Goal: Task Accomplishment & Management: Complete application form

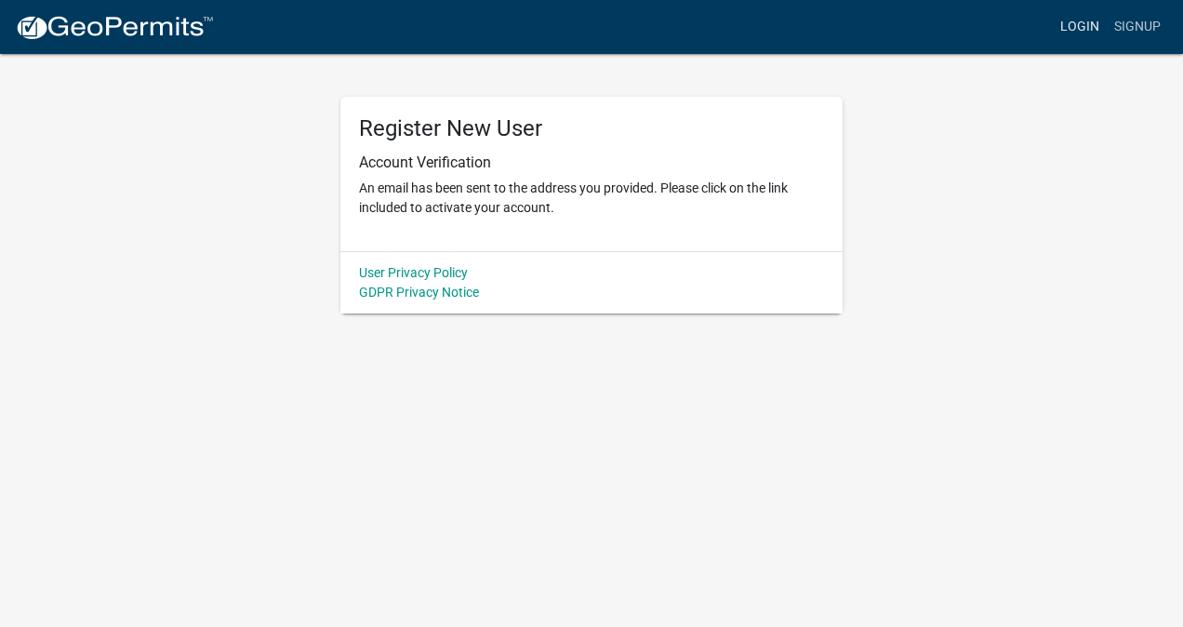
click at [1084, 23] on link "Login" at bounding box center [1079, 26] width 54 height 35
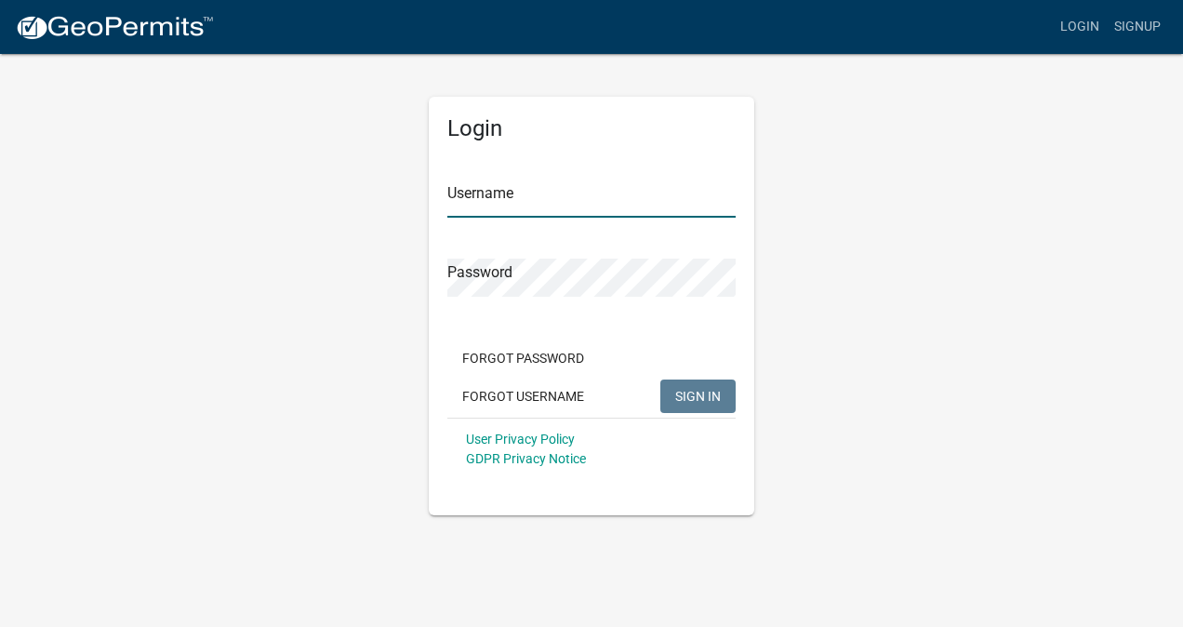
click at [480, 209] on input "Username" at bounding box center [591, 198] width 288 height 38
type input "cmosulli"
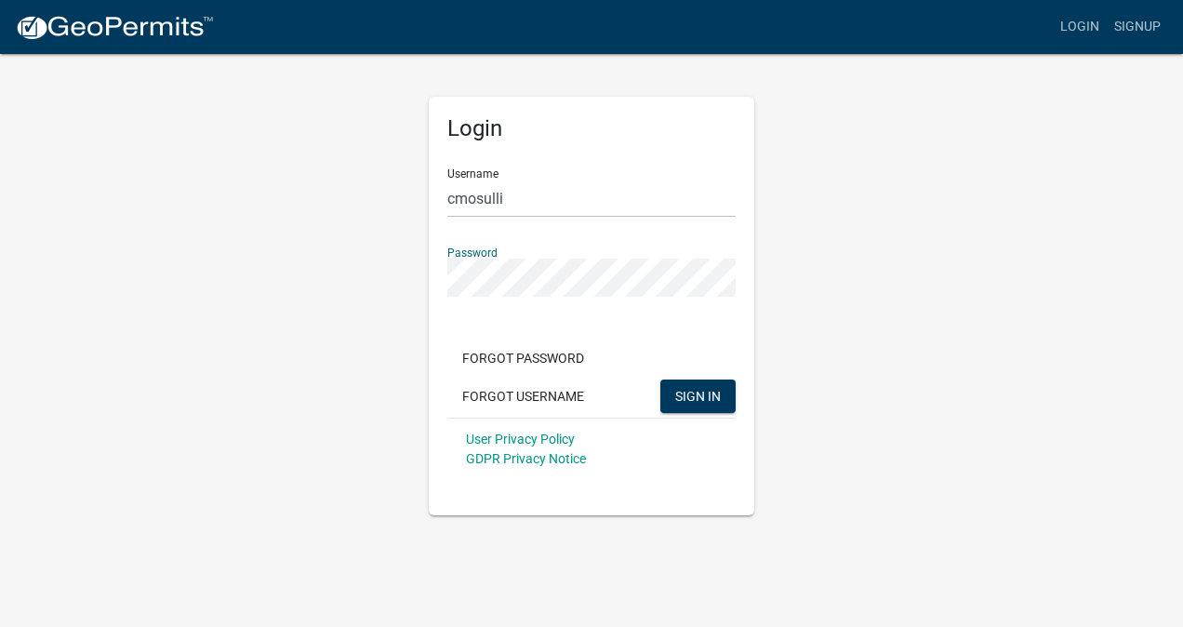
click at [660, 379] on button "SIGN IN" at bounding box center [697, 395] width 75 height 33
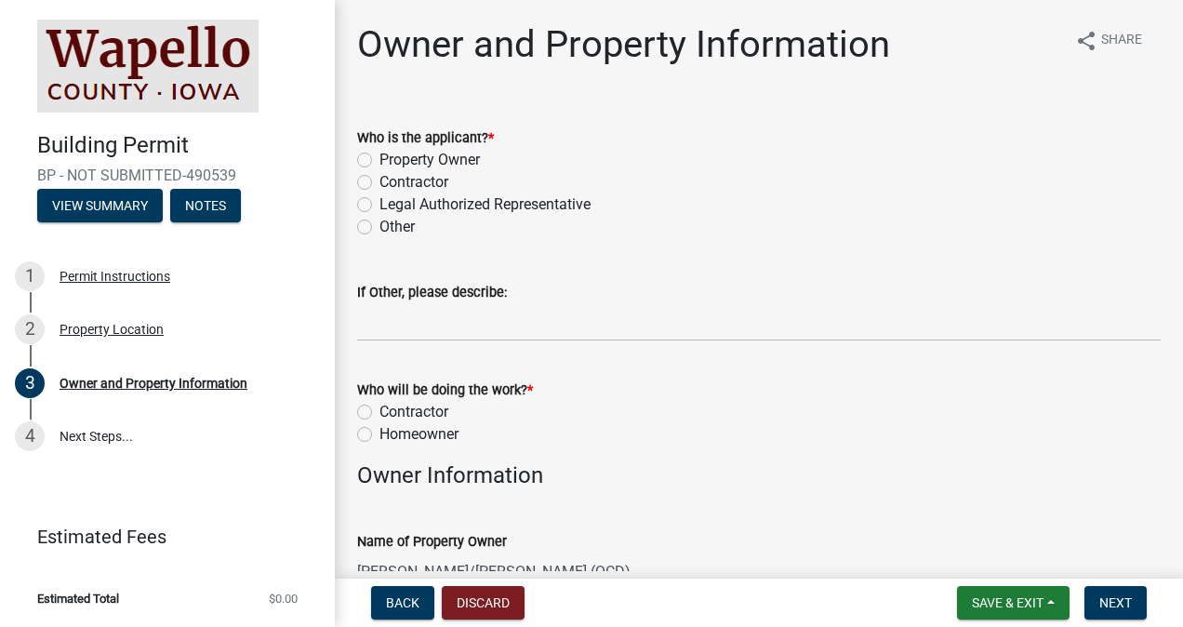
click at [379, 162] on label "Property Owner" at bounding box center [429, 160] width 100 height 22
click at [379, 161] on input "Property Owner" at bounding box center [385, 155] width 12 height 12
radio input "true"
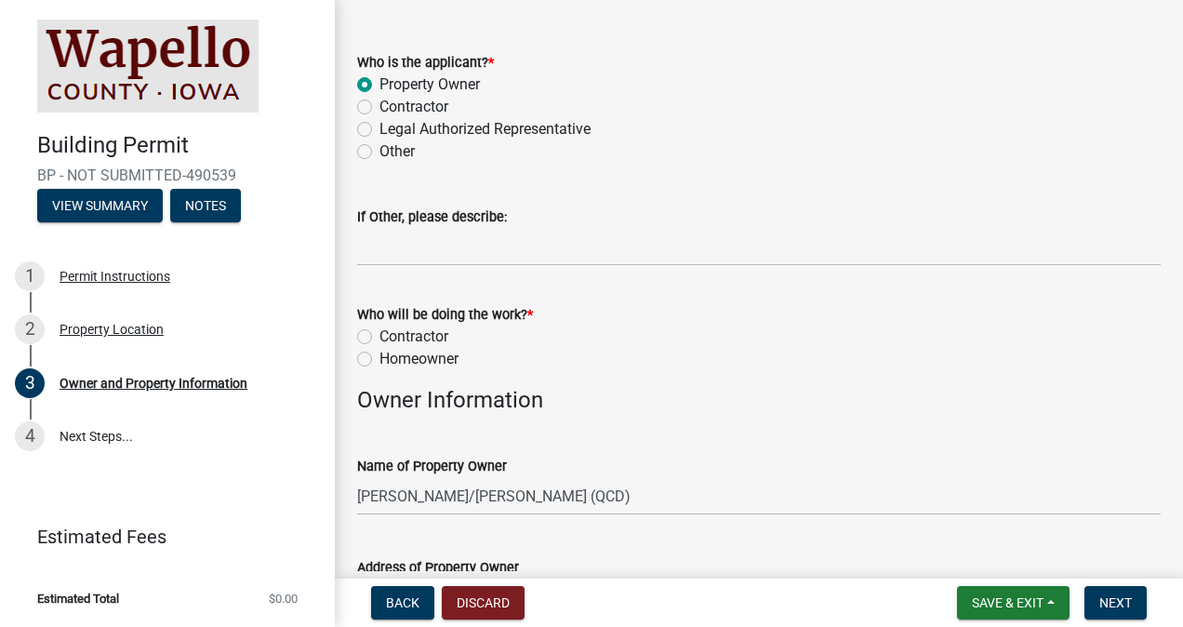
scroll to position [93, 0]
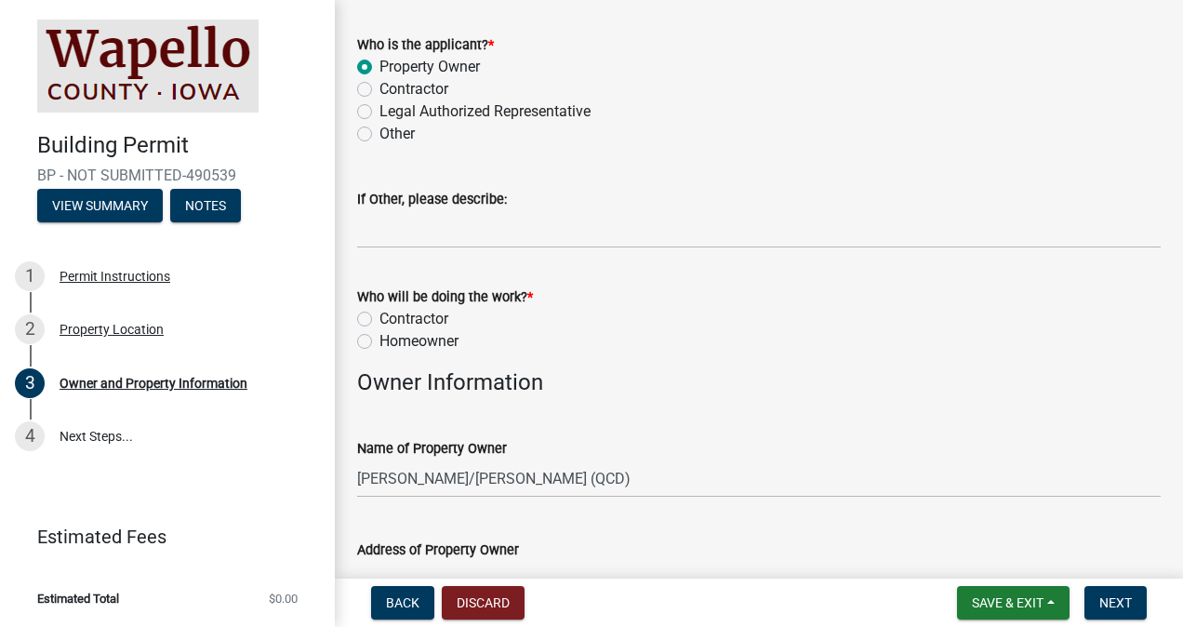
click at [372, 315] on div "Contractor" at bounding box center [758, 319] width 803 height 22
click at [353, 318] on div "Who will be doing the work? * Contractor Homeowner" at bounding box center [758, 307] width 831 height 89
drag, startPoint x: 361, startPoint y: 317, endPoint x: 369, endPoint y: 312, distance: 9.6
click at [379, 316] on label "Contractor" at bounding box center [413, 319] width 69 height 22
click at [379, 316] on input "Contractor" at bounding box center [385, 314] width 12 height 12
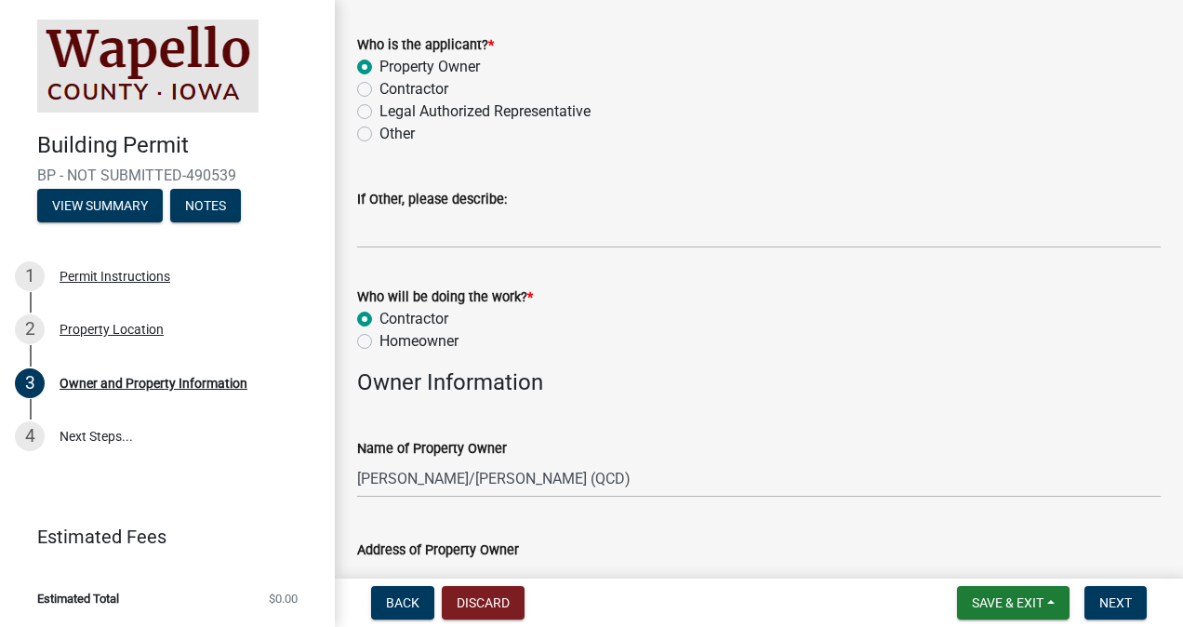
radio input "true"
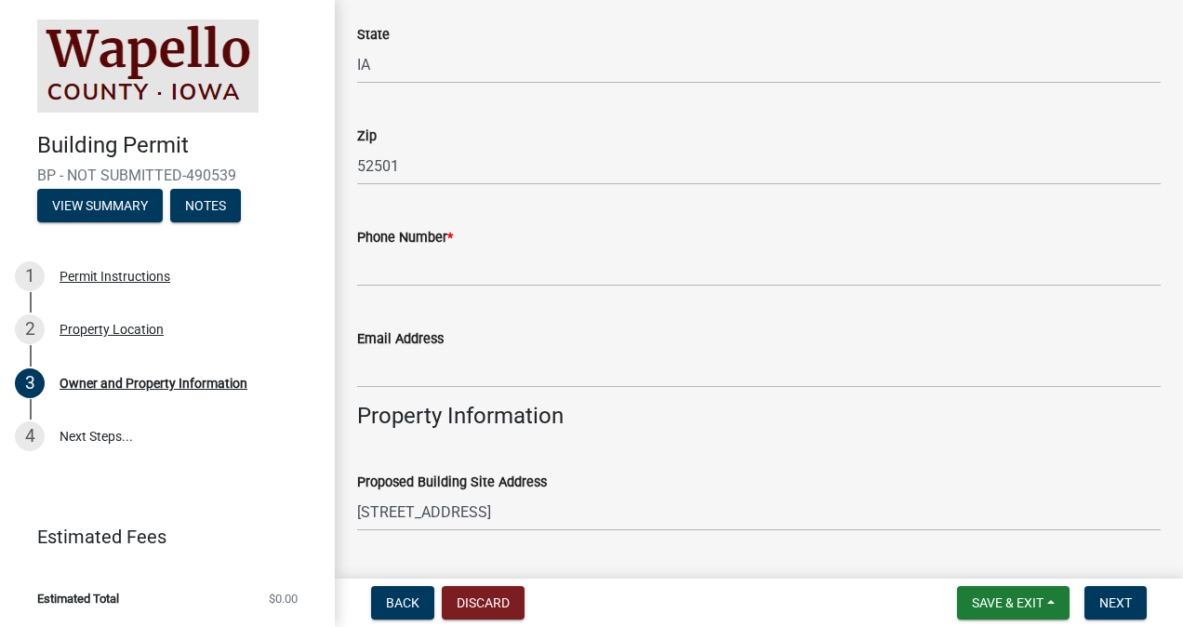
scroll to position [837, 0]
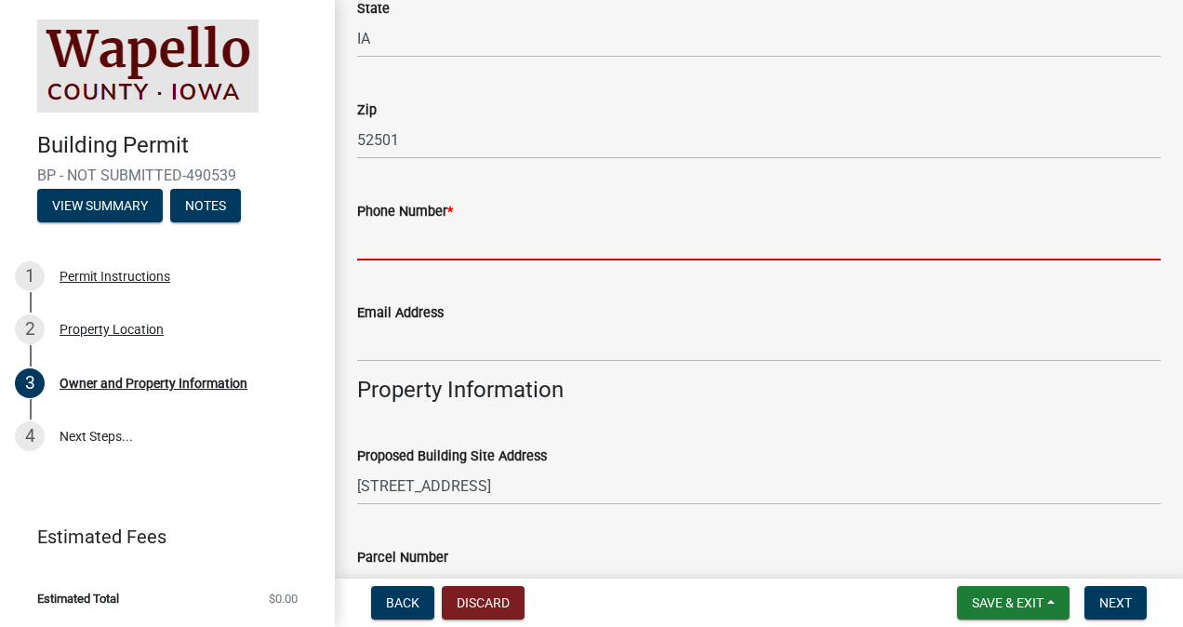
click at [452, 231] on input "Phone Number *" at bounding box center [758, 241] width 803 height 38
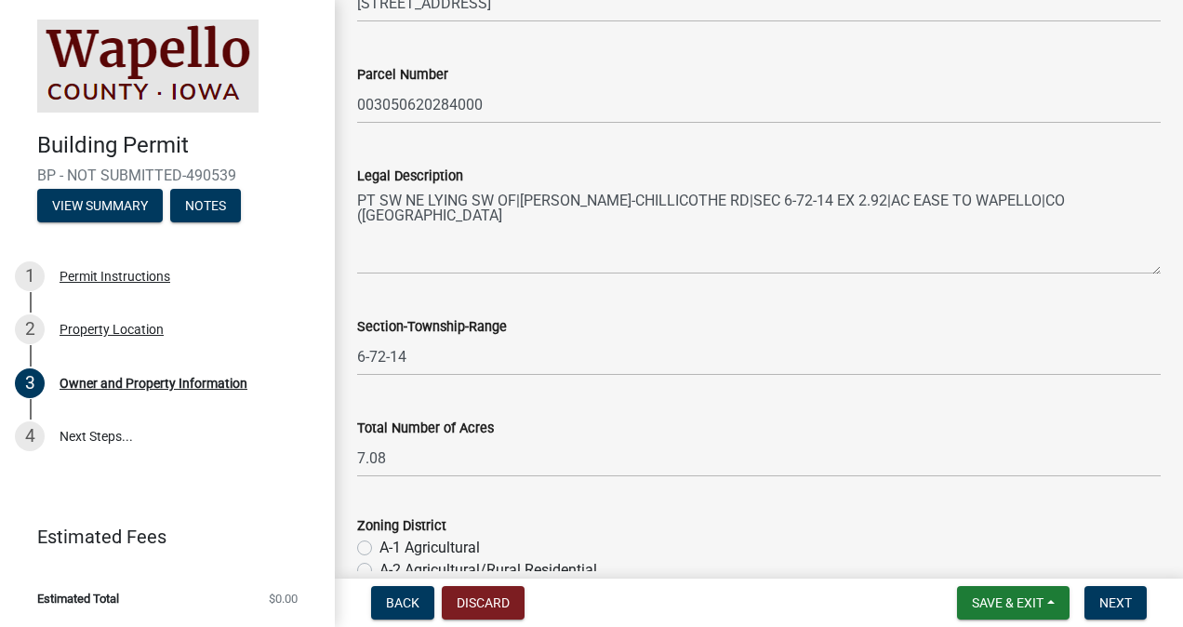
scroll to position [1529, 0]
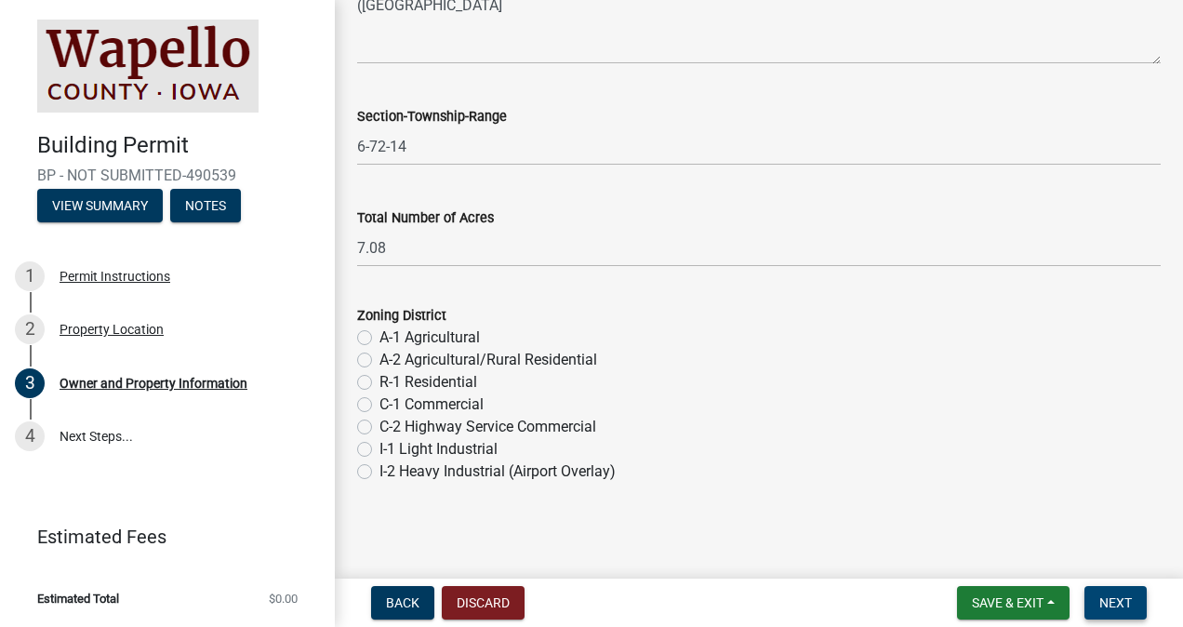
type input "641-799-9022"
click at [1121, 593] on button "Next" at bounding box center [1115, 602] width 62 height 33
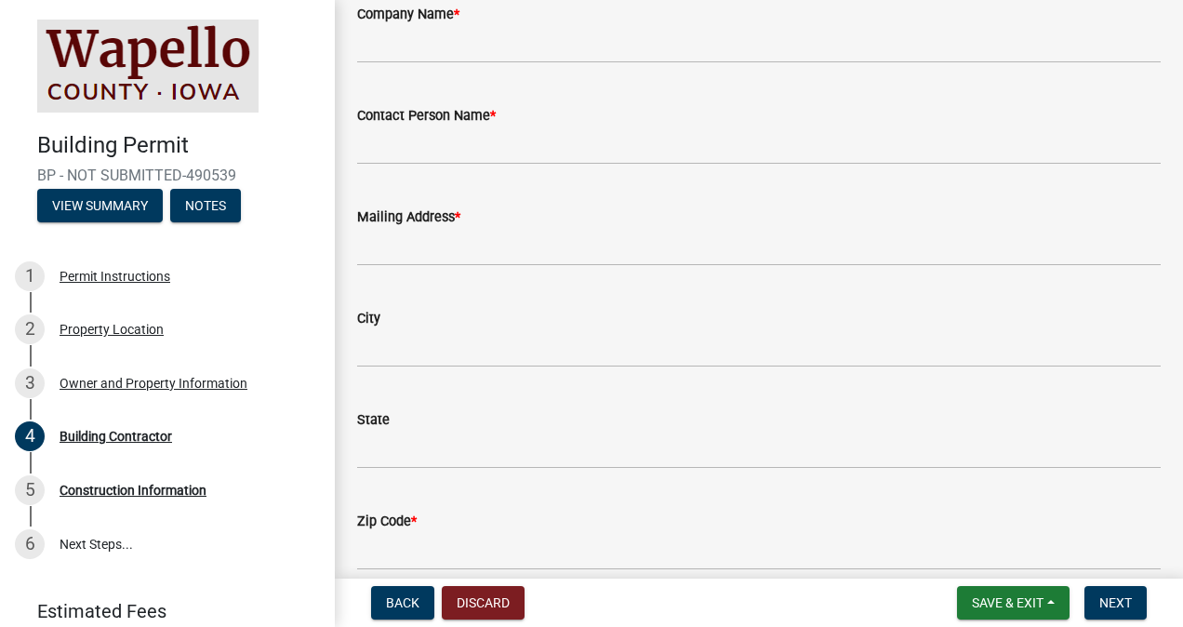
scroll to position [0, 0]
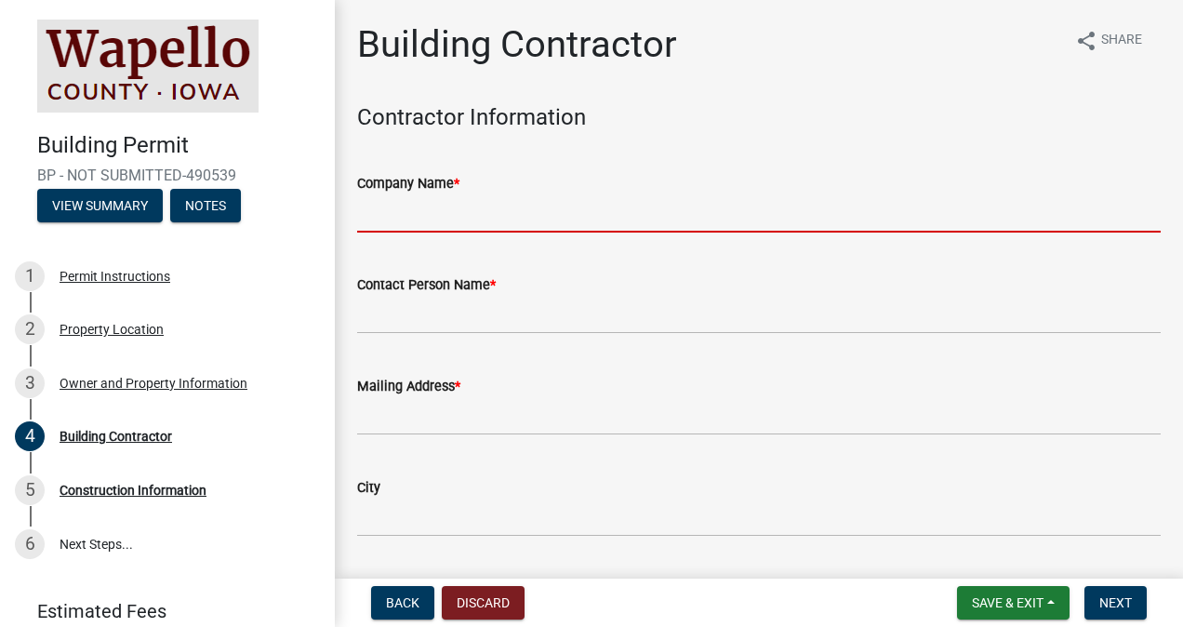
click at [435, 216] on input "Company Name *" at bounding box center [758, 213] width 803 height 38
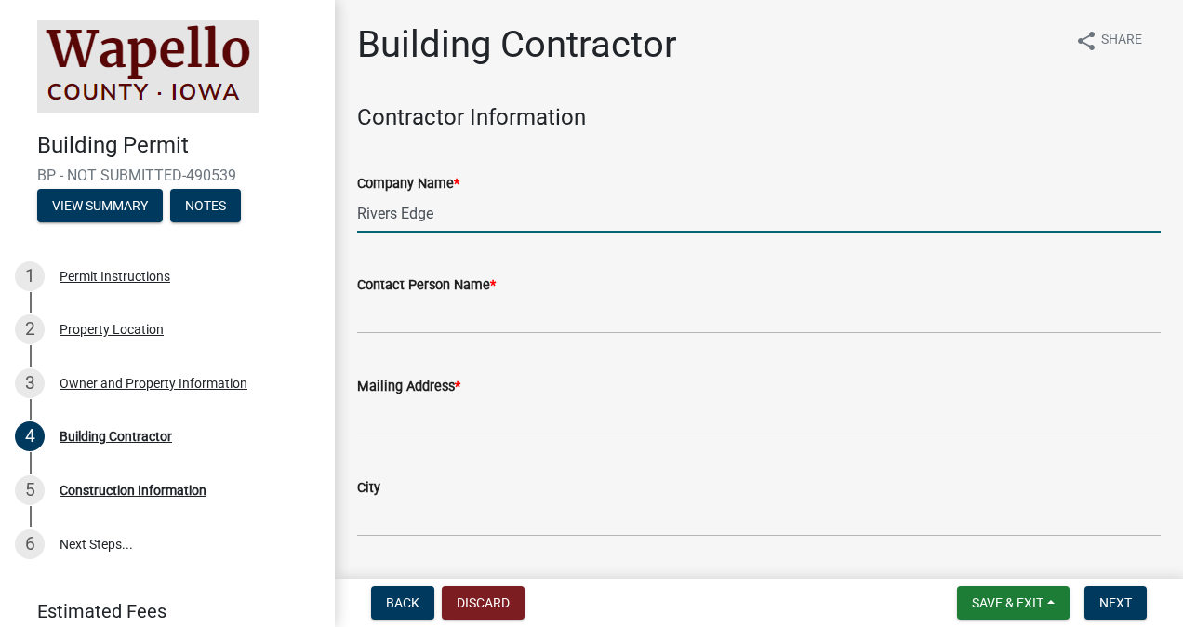
type input "Rivers Edge"
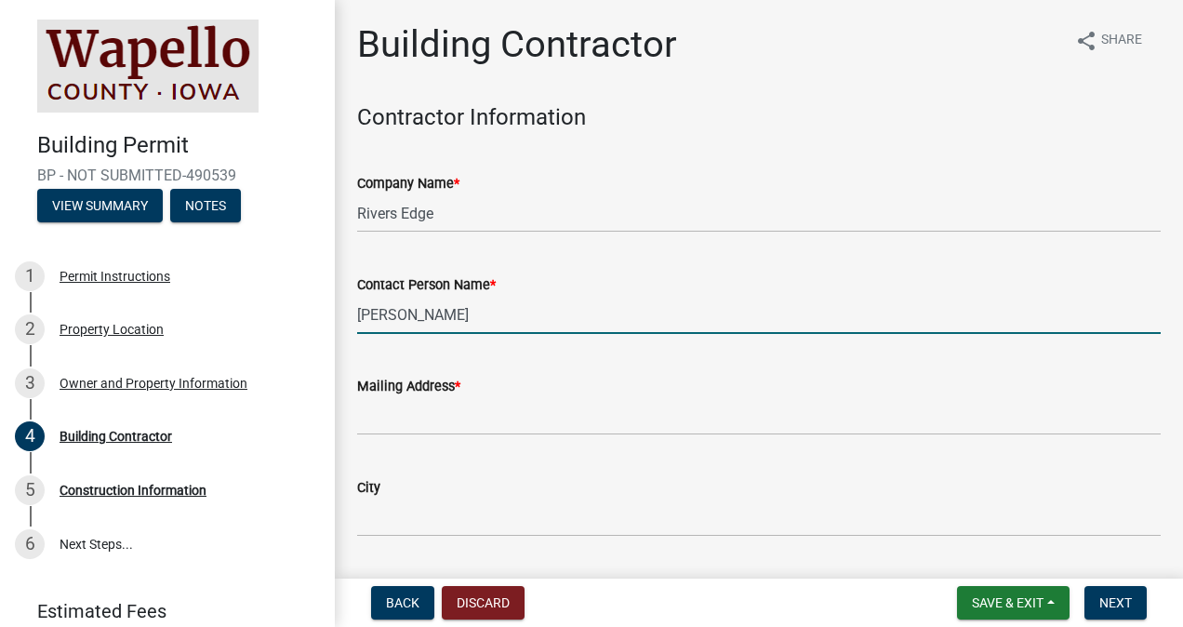
type input "Matt Britt"
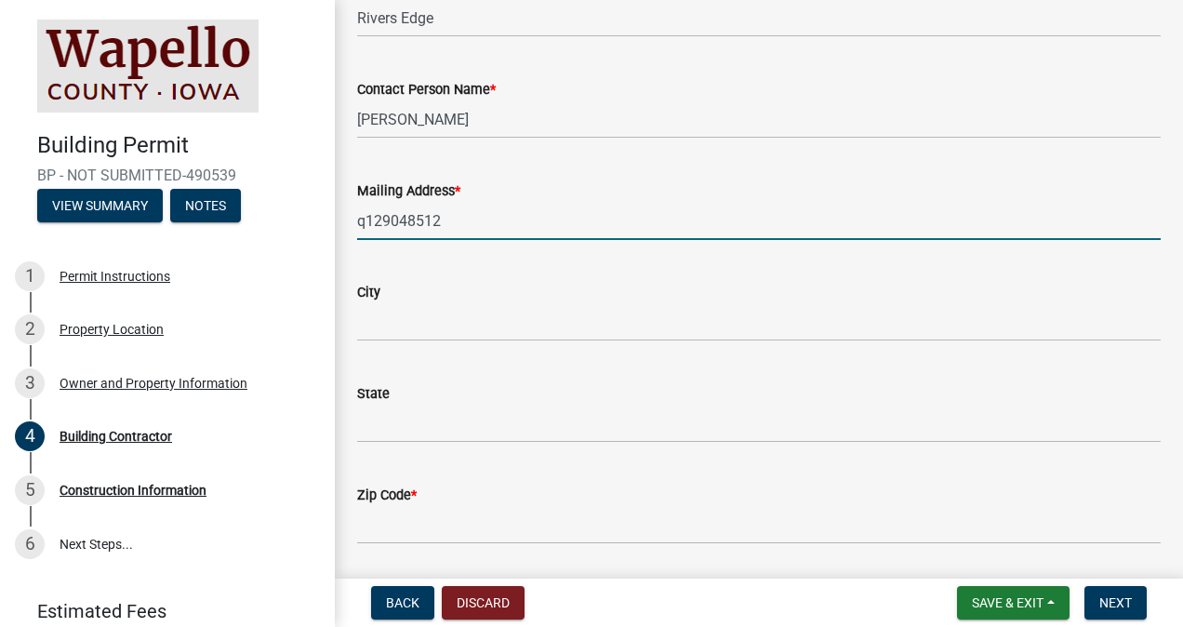
scroll to position [372, 0]
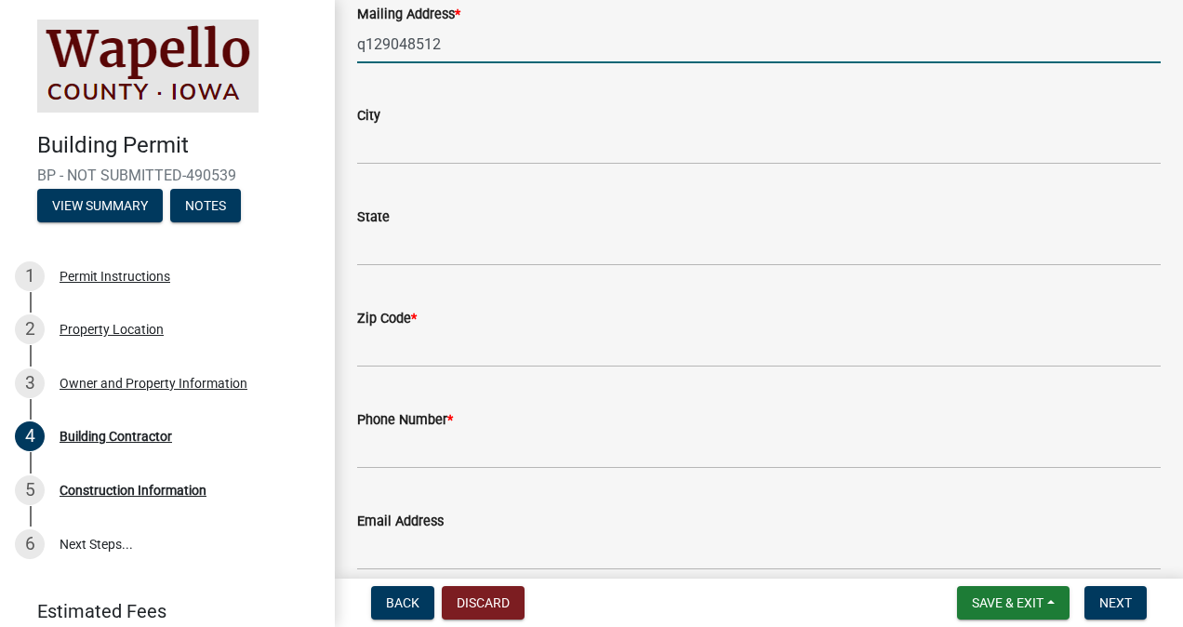
type input "q129048512"
click at [467, 338] on input "Zip Code *" at bounding box center [758, 348] width 803 height 38
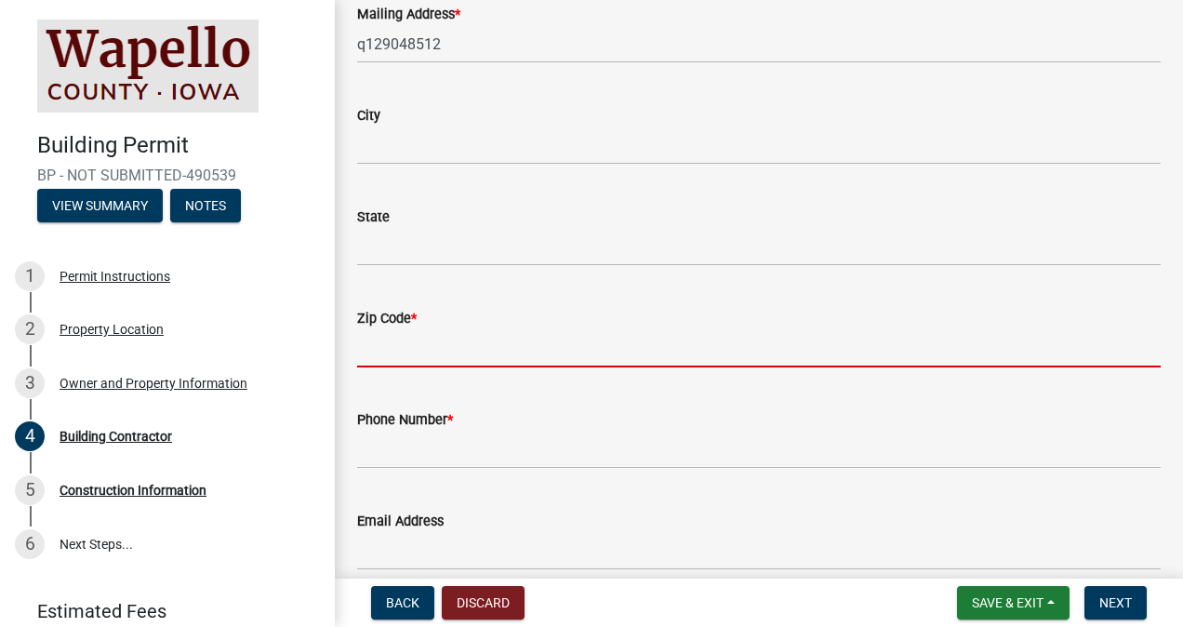
type input "f"
type input "52501"
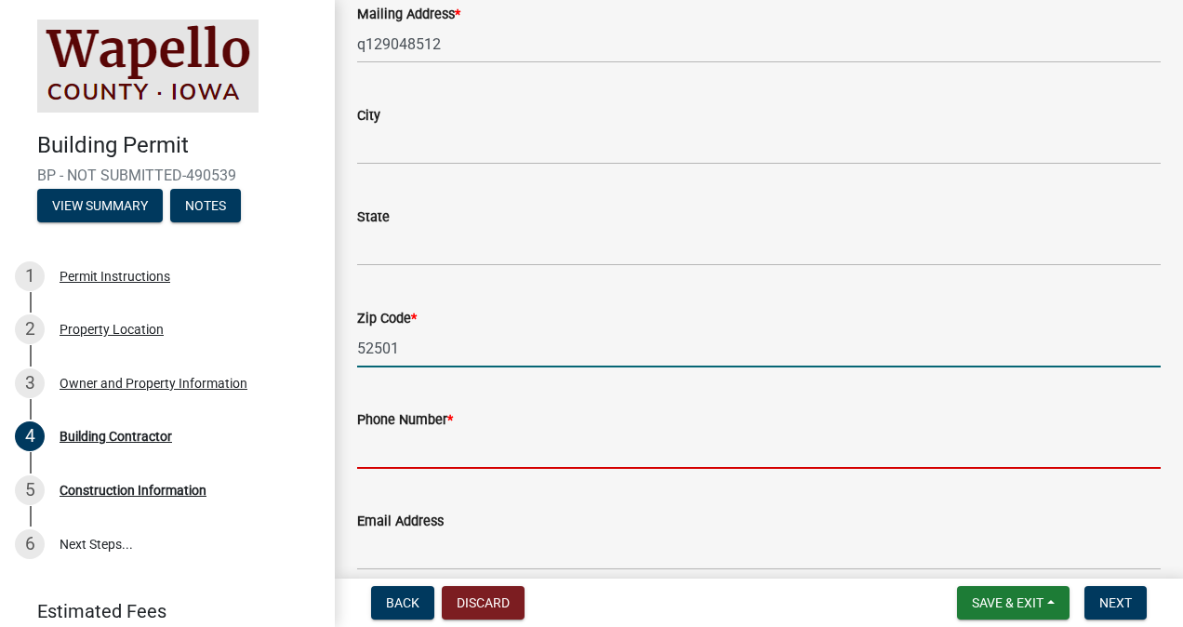
click at [416, 449] on input "Phone Number *" at bounding box center [758, 449] width 803 height 38
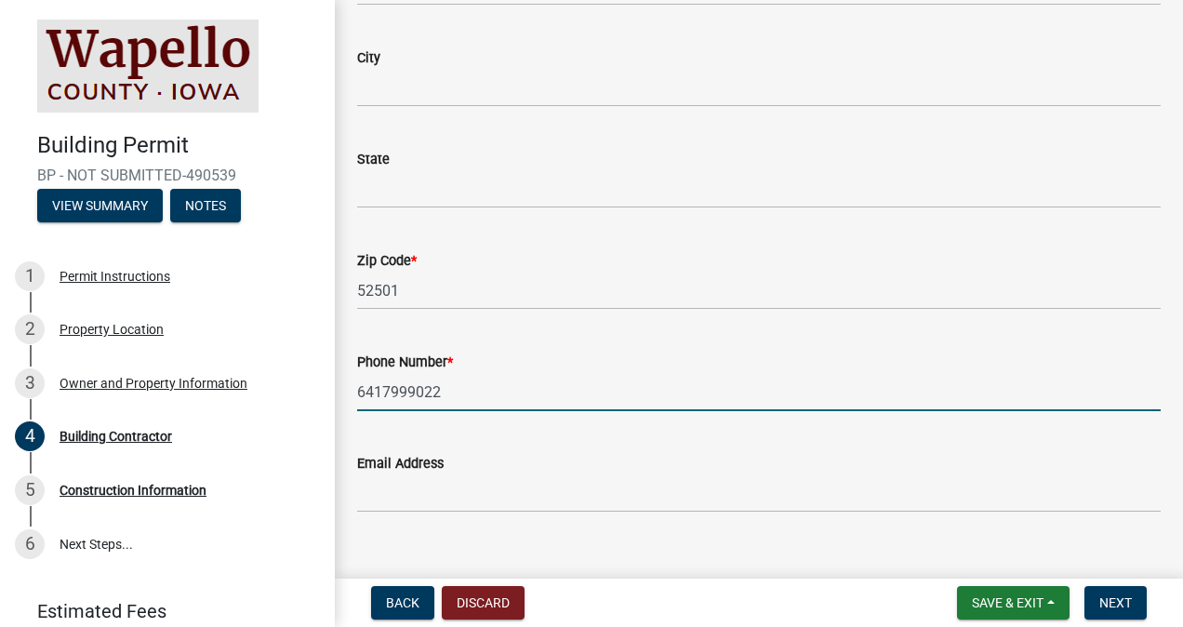
scroll to position [457, 0]
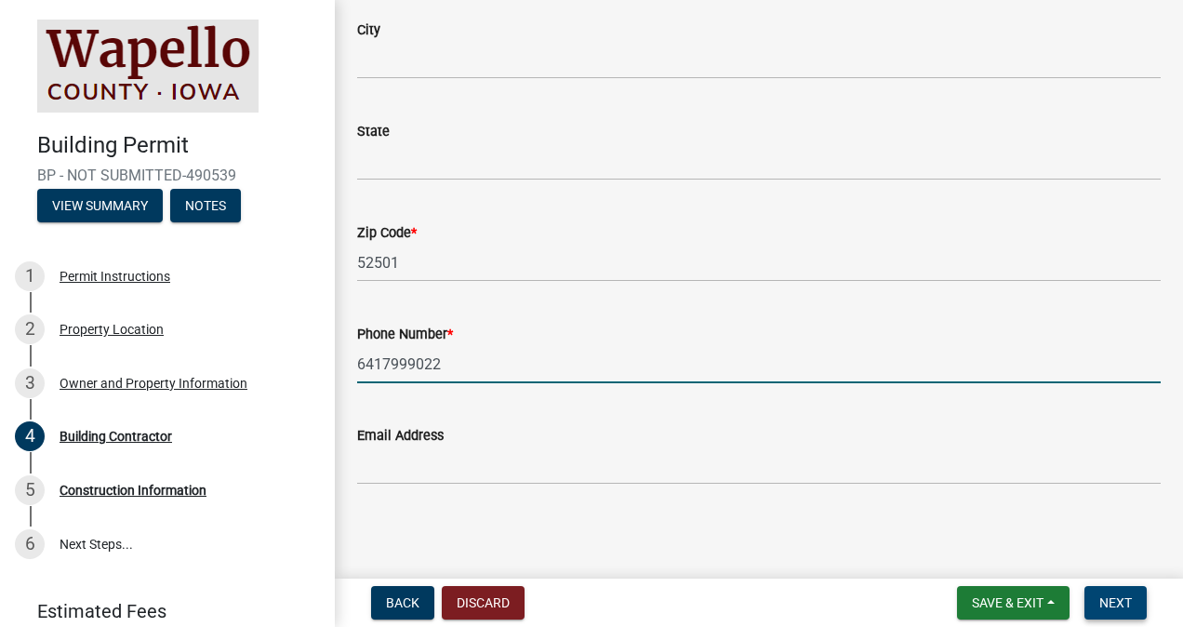
type input "6417999022"
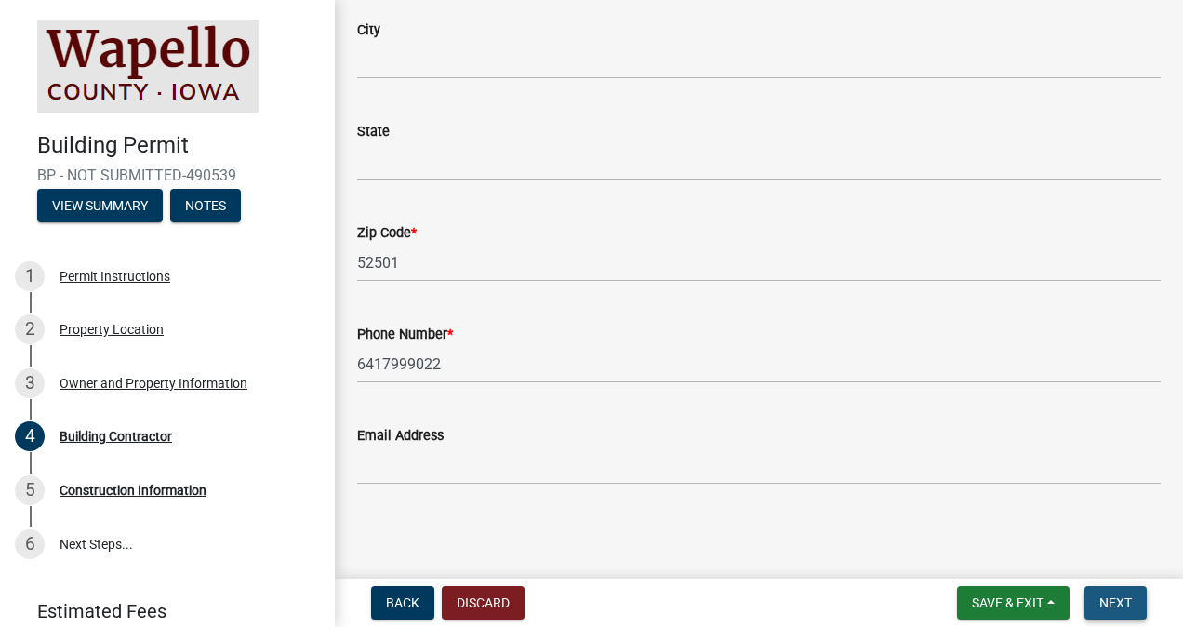
click at [1123, 600] on span "Next" at bounding box center [1115, 602] width 33 height 15
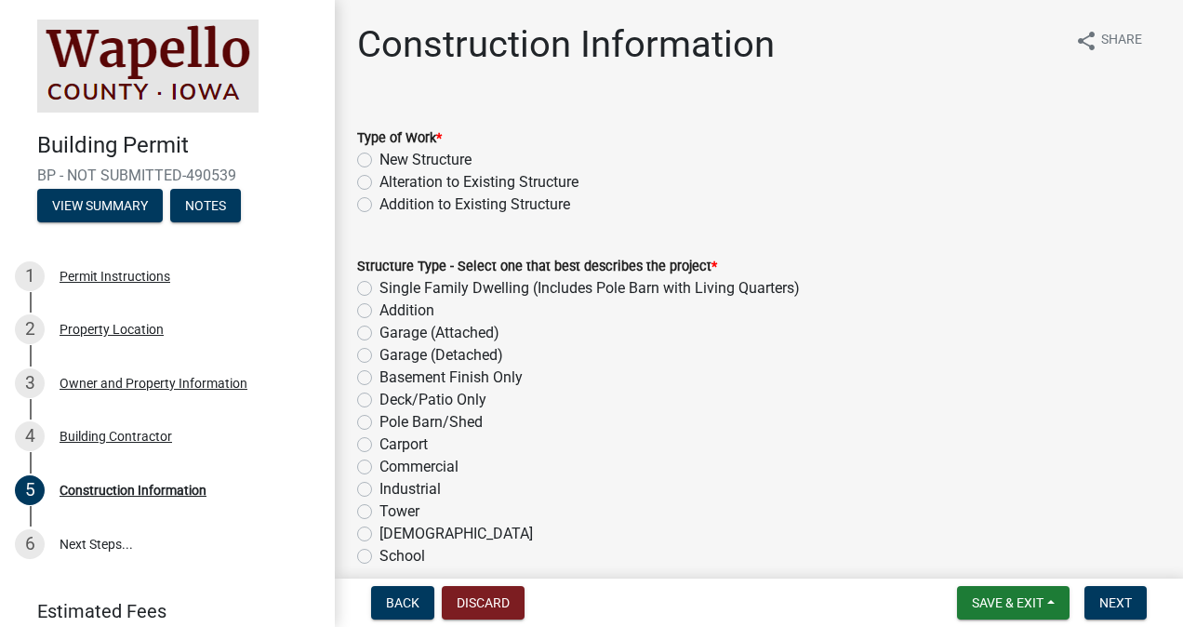
click at [379, 205] on label "Addition to Existing Structure" at bounding box center [474, 204] width 191 height 22
click at [379, 205] on input "Addition to Existing Structure" at bounding box center [385, 199] width 12 height 12
radio input "true"
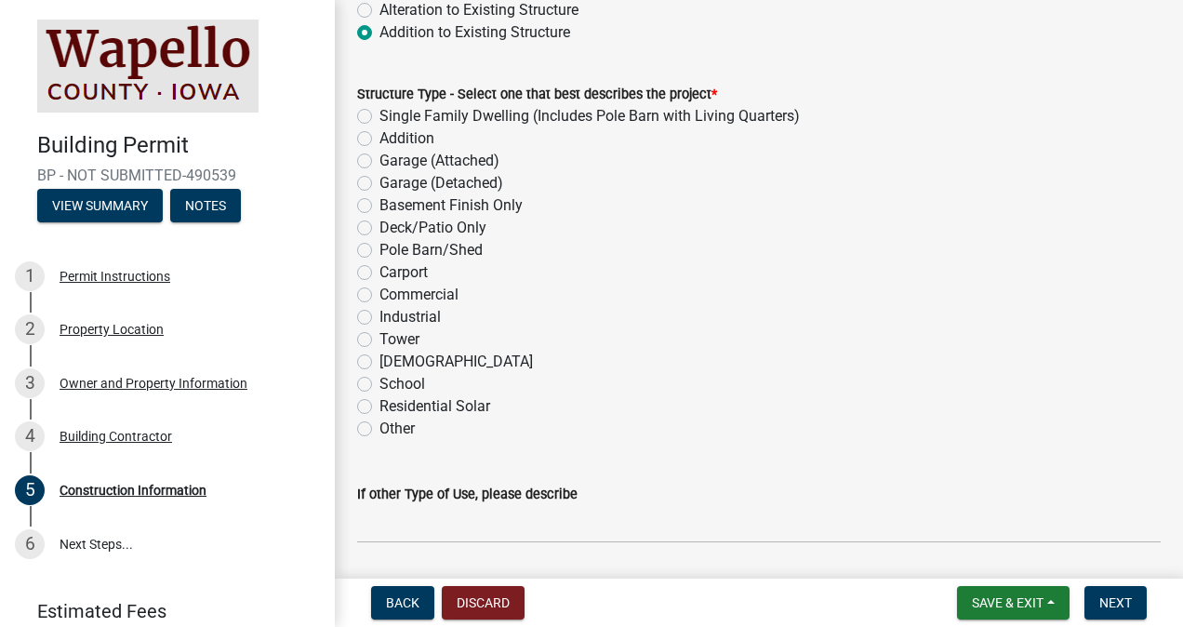
scroll to position [186, 0]
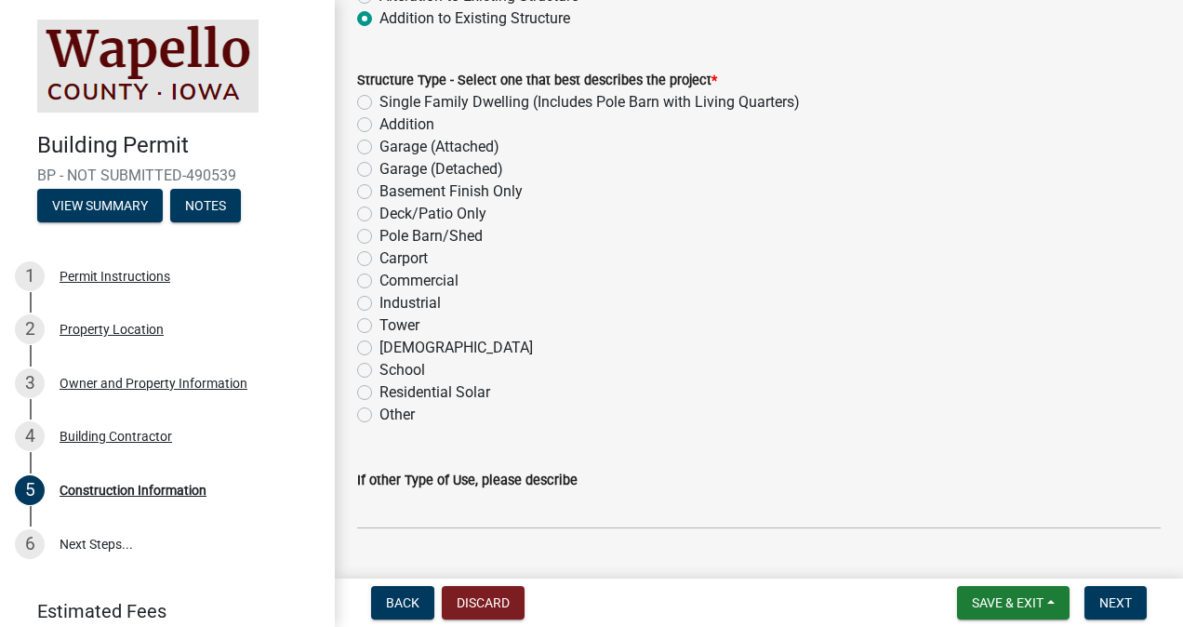
click at [379, 104] on label "Single Family Dwelling (Includes Pole Barn with Living Quarters)" at bounding box center [589, 102] width 420 height 22
click at [379, 103] on input "Single Family Dwelling (Includes Pole Barn with Living Quarters)" at bounding box center [385, 97] width 12 height 12
radio input "true"
click at [379, 106] on label "Single Family Dwelling (Includes Pole Barn with Living Quarters)" at bounding box center [589, 102] width 420 height 22
click at [379, 103] on input "Single Family Dwelling (Includes Pole Barn with Living Quarters)" at bounding box center [385, 97] width 12 height 12
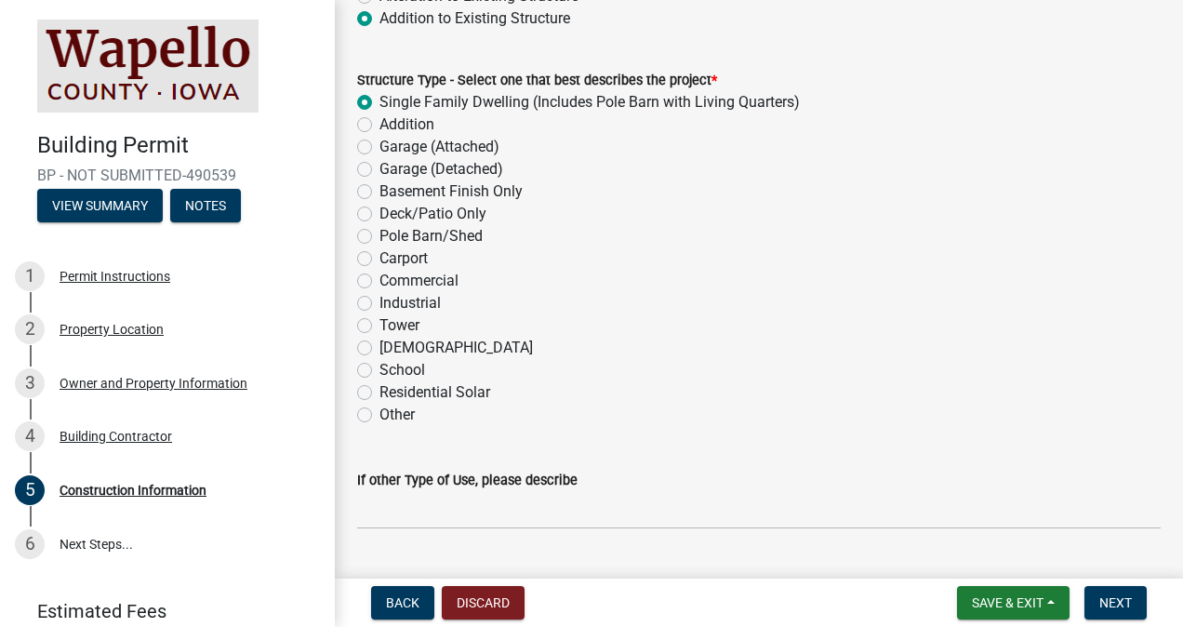
click at [379, 125] on label "Addition" at bounding box center [406, 124] width 55 height 22
click at [379, 125] on input "Addition" at bounding box center [385, 119] width 12 height 12
radio input "true"
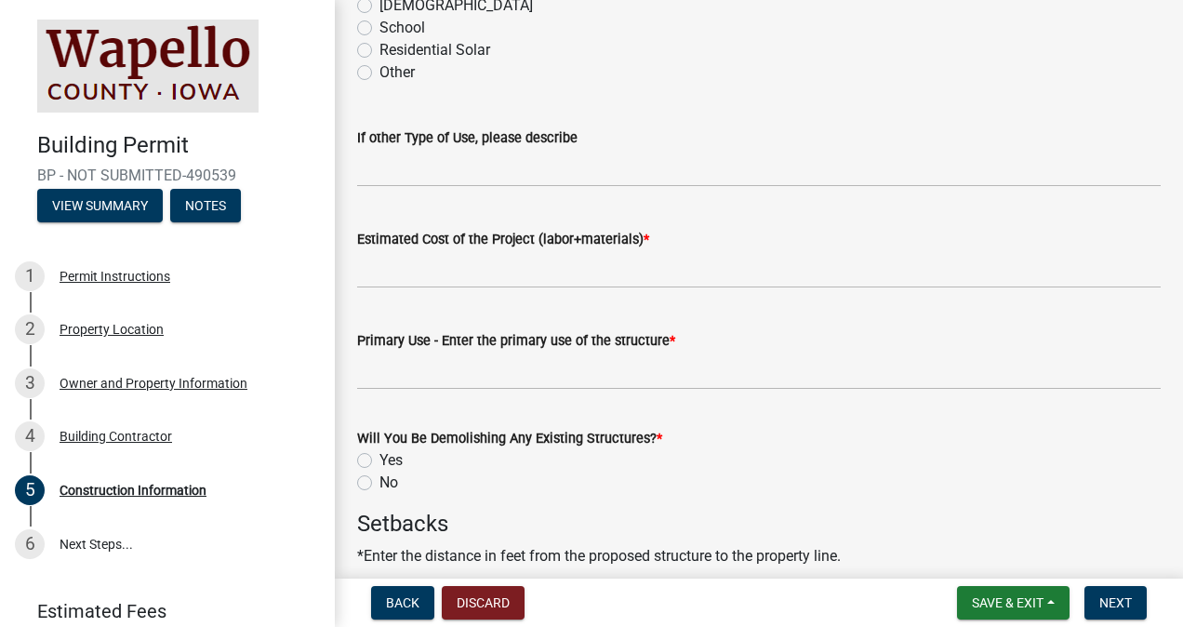
scroll to position [558, 0]
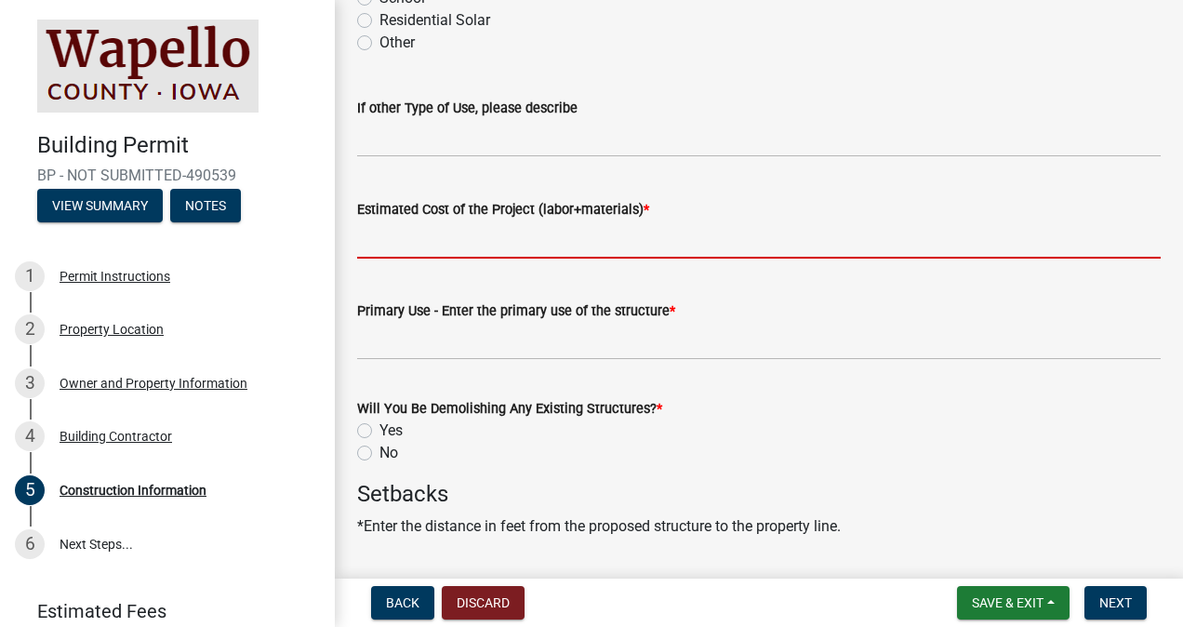
click at [522, 244] on input "Estimated Cost of the Project (labor+materials) *" at bounding box center [758, 239] width 803 height 38
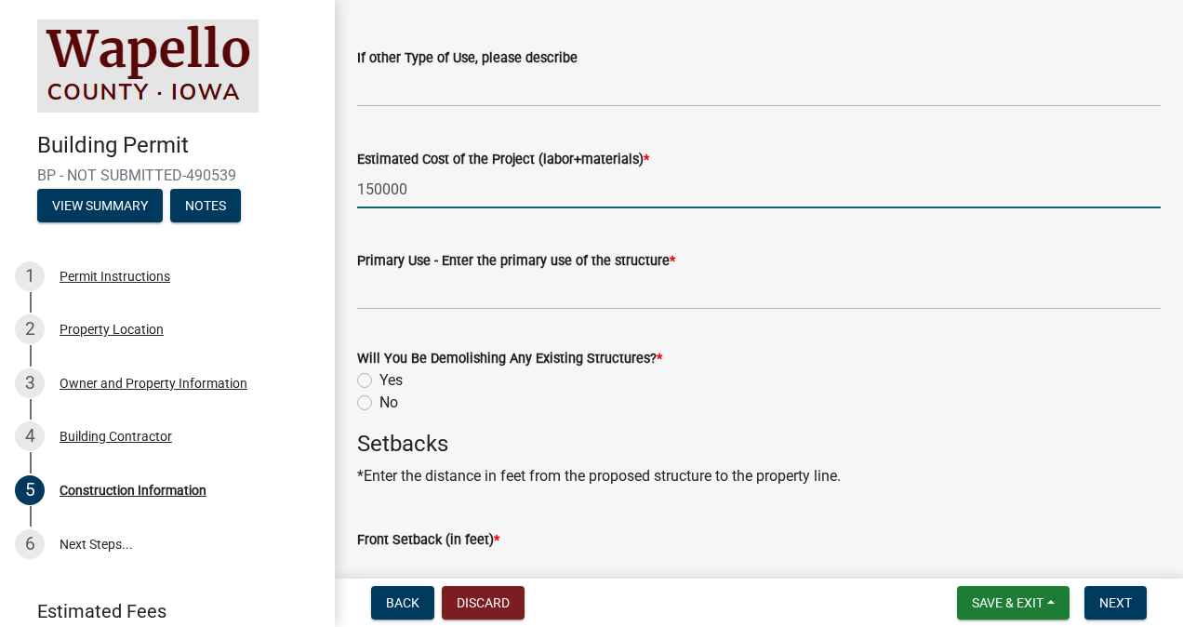
scroll to position [651, 0]
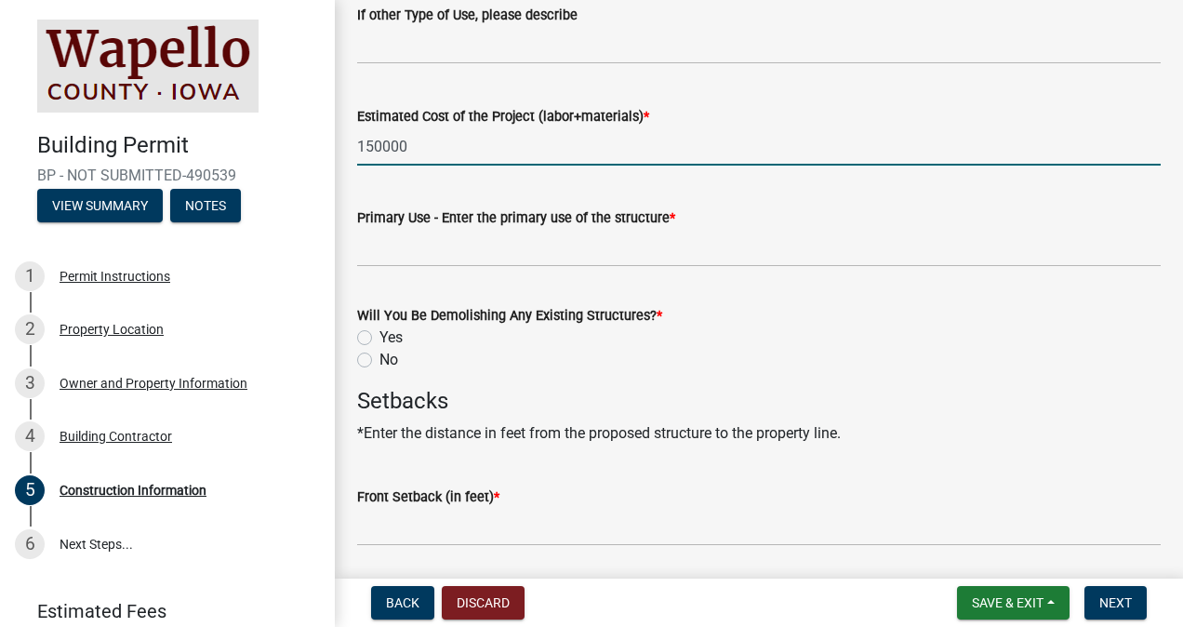
type input "150000"
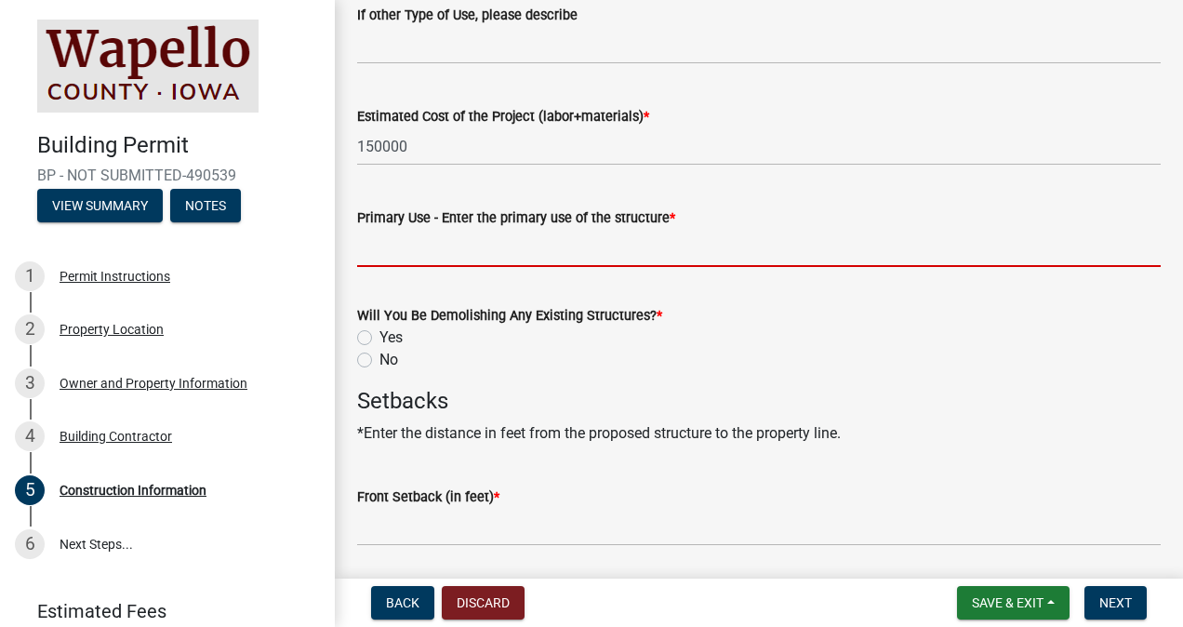
click at [476, 261] on input "Primary Use - Enter the primary use of the structure *" at bounding box center [758, 248] width 803 height 38
type input "b"
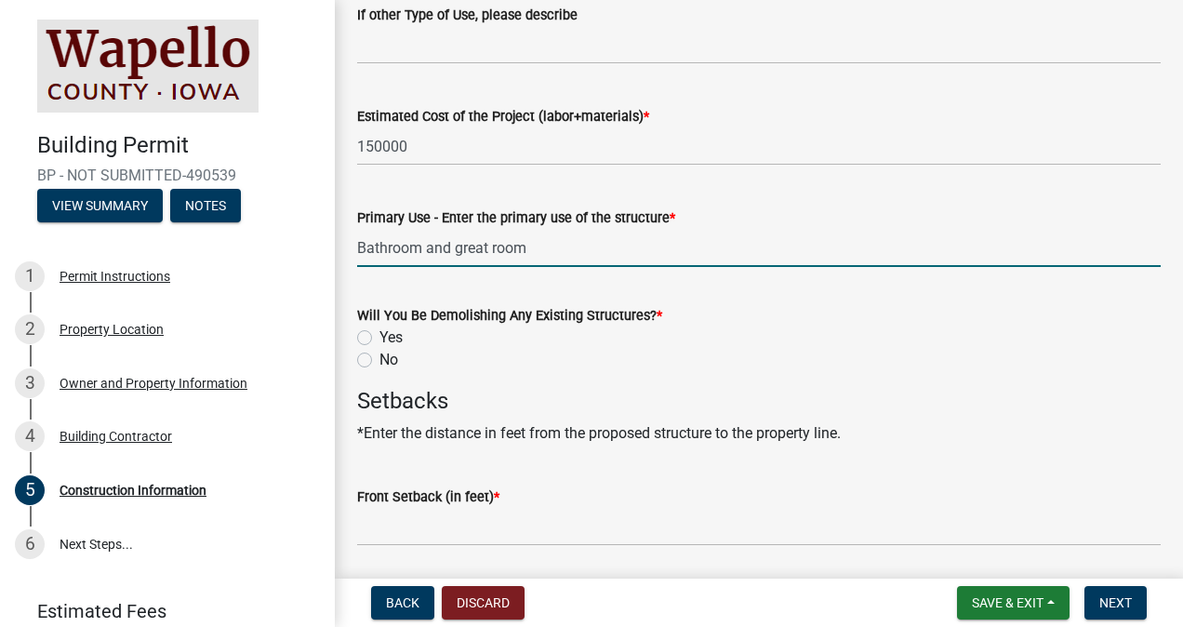
type input "Bathroom and great room"
click at [379, 361] on label "No" at bounding box center [388, 360] width 19 height 22
click at [379, 361] on input "No" at bounding box center [385, 355] width 12 height 12
radio input "true"
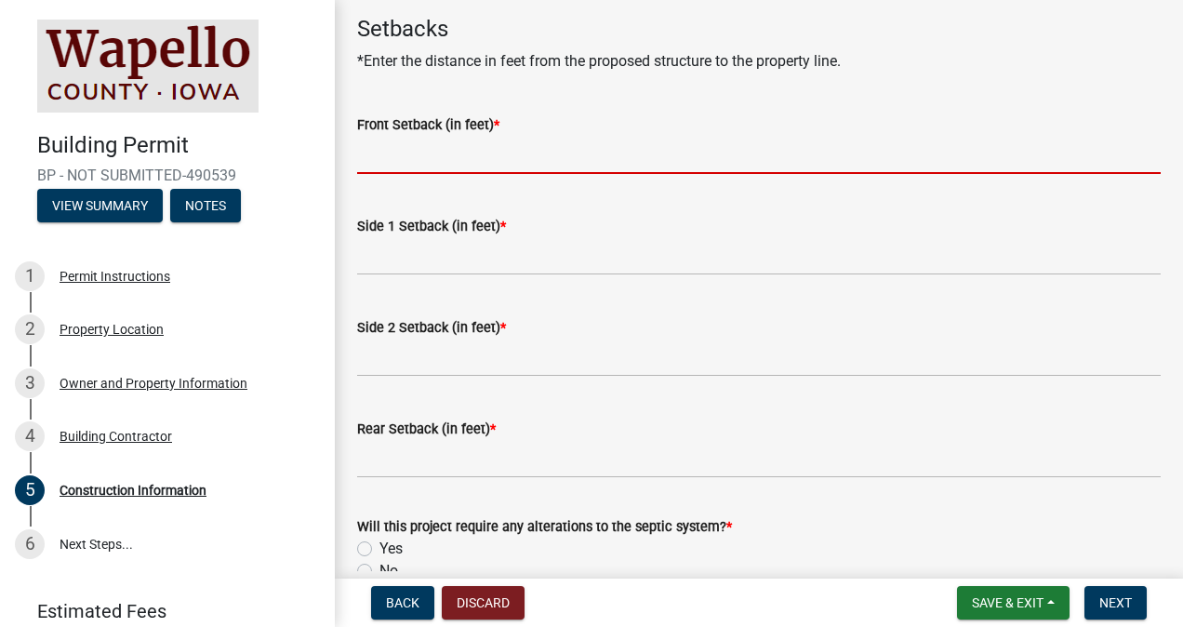
click at [444, 156] on input "Front Setback (in feet) *" at bounding box center [758, 155] width 803 height 38
type input "1"
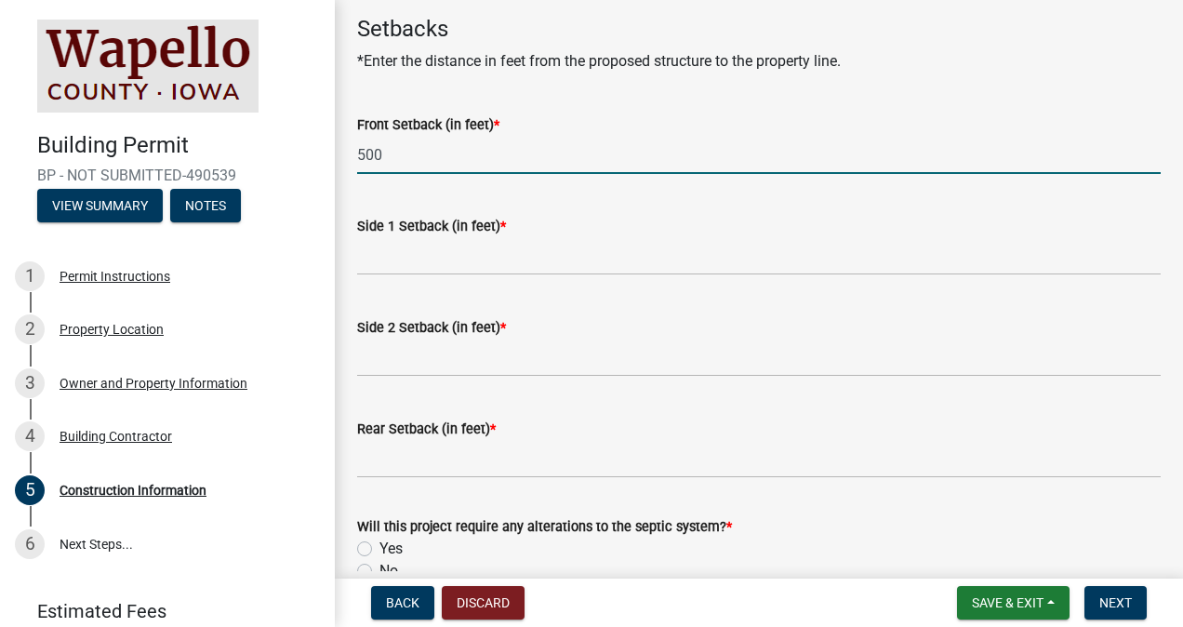
type input "500"
click at [455, 359] on input "Side 2 Setback (in feet) *" at bounding box center [758, 357] width 803 height 38
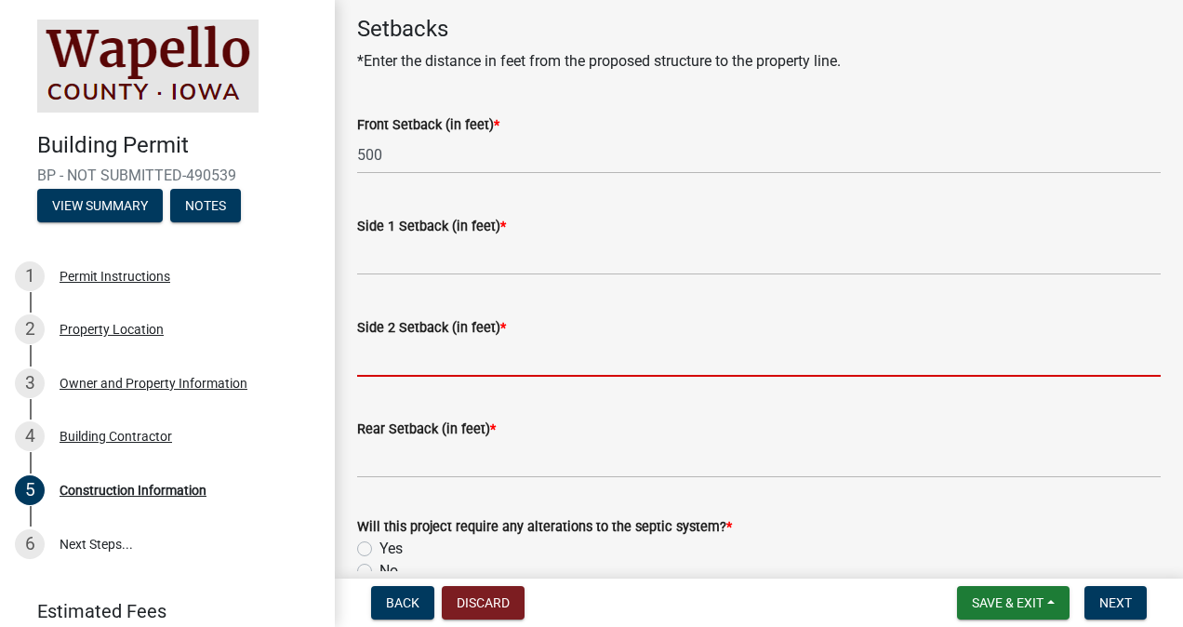
type input "5"
type input "300"
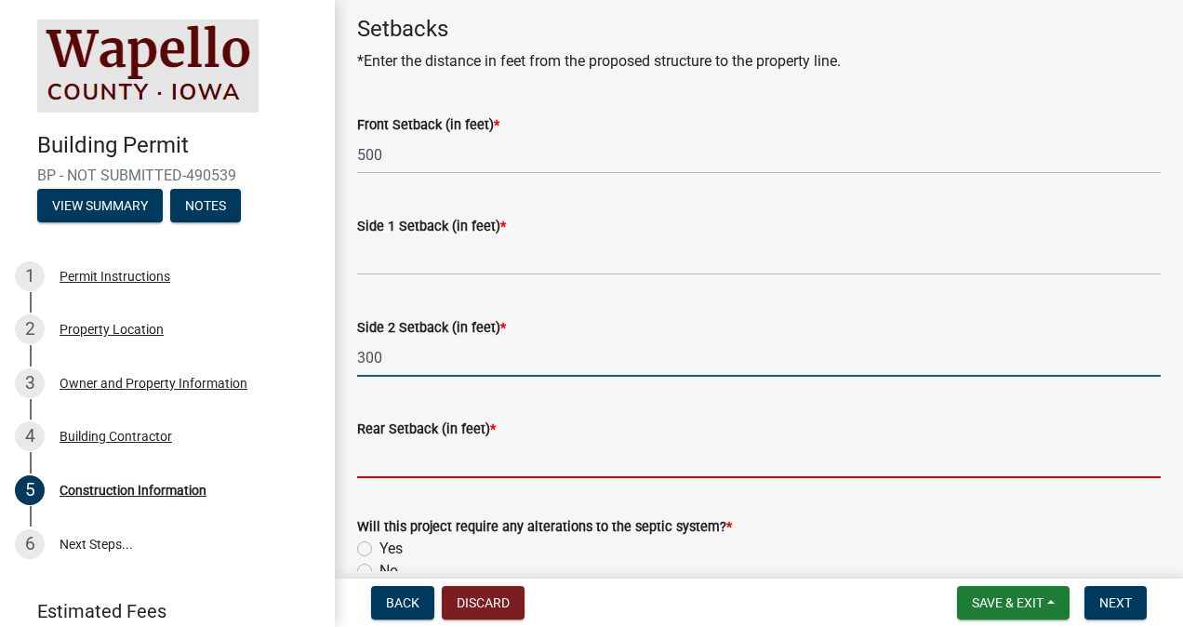
click at [488, 454] on input "Rear Setback (in feet) *" at bounding box center [758, 459] width 803 height 38
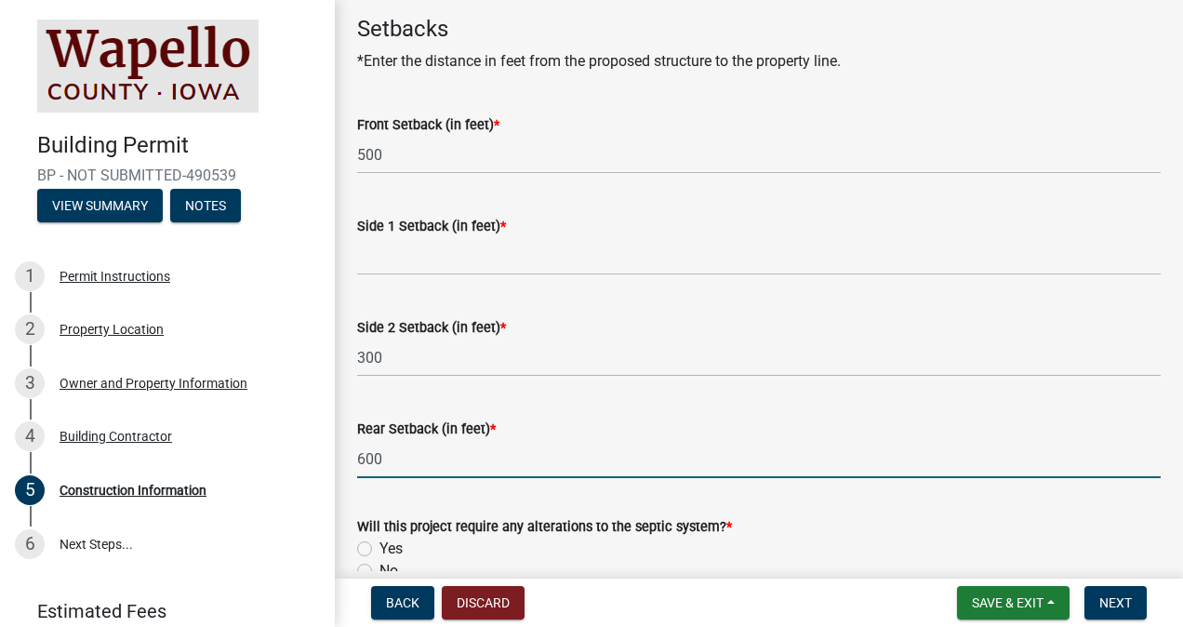
scroll to position [1123, 0]
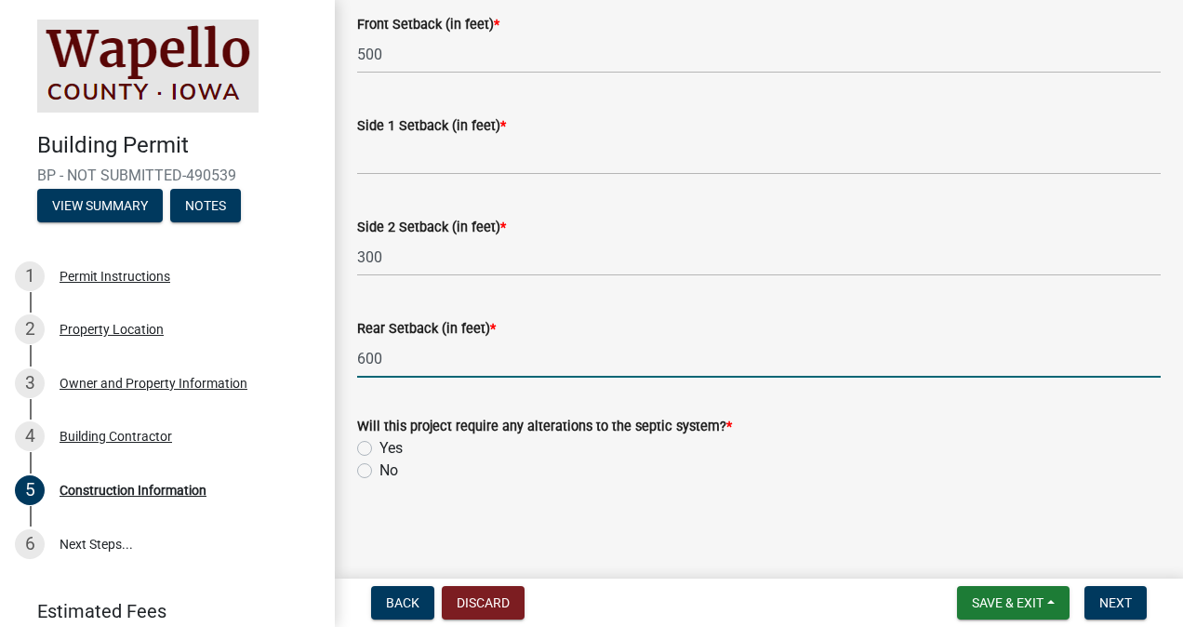
type input "600"
click at [374, 471] on div "No" at bounding box center [758, 470] width 803 height 22
click at [379, 470] on label "No" at bounding box center [388, 470] width 19 height 22
click at [379, 470] on input "No" at bounding box center [385, 465] width 12 height 12
radio input "true"
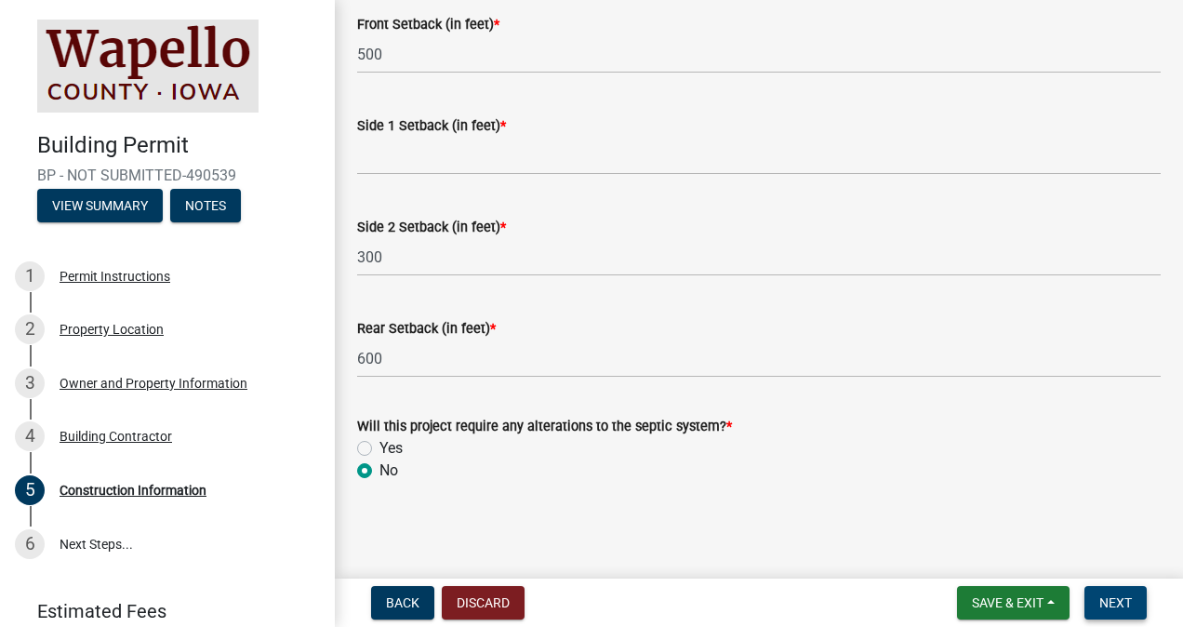
click at [1114, 606] on span "Next" at bounding box center [1115, 602] width 33 height 15
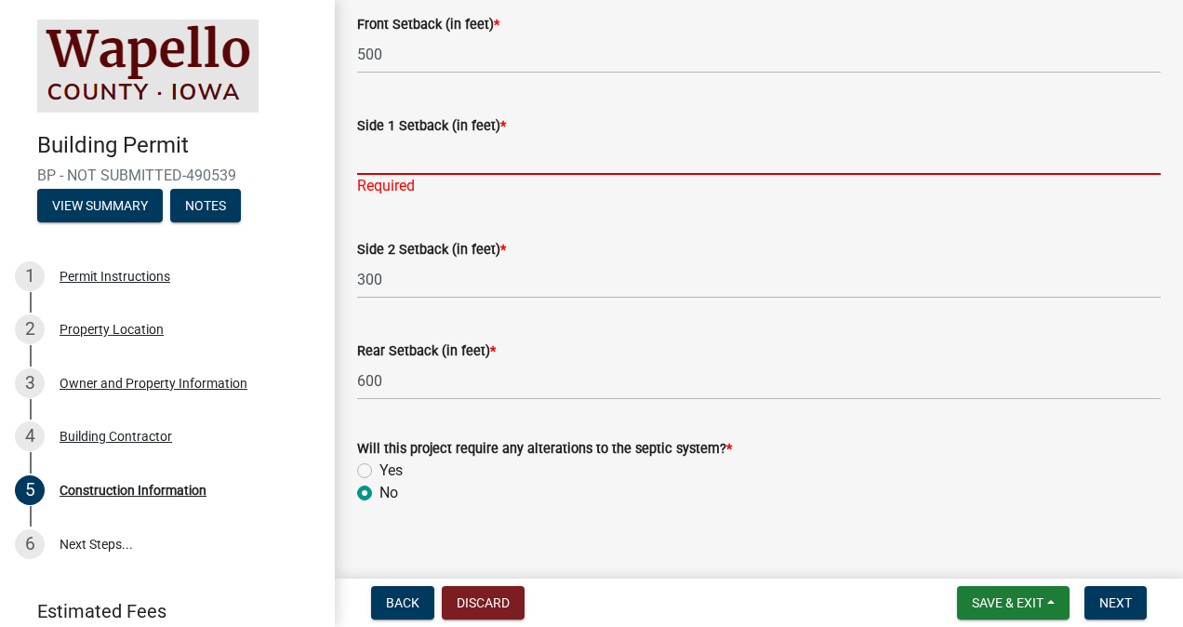
click at [463, 162] on input "Side 1 Setback (in feet) *" at bounding box center [758, 156] width 803 height 38
drag, startPoint x: 315, startPoint y: 150, endPoint x: 282, endPoint y: 150, distance: 33.5
click at [284, 150] on div "Building Permit BP - NOT SUBMITTED-490539 View Summary Notes 1 Permit Instructi…" at bounding box center [591, 313] width 1183 height 627
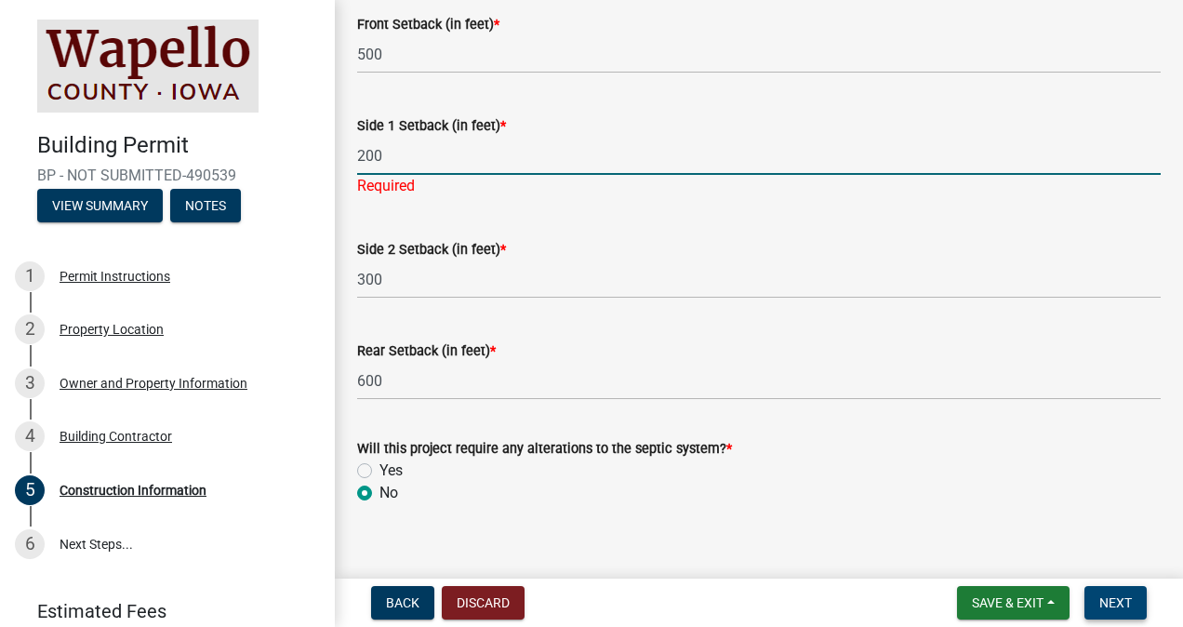
type input "200"
click at [1119, 613] on button "Next" at bounding box center [1115, 602] width 62 height 33
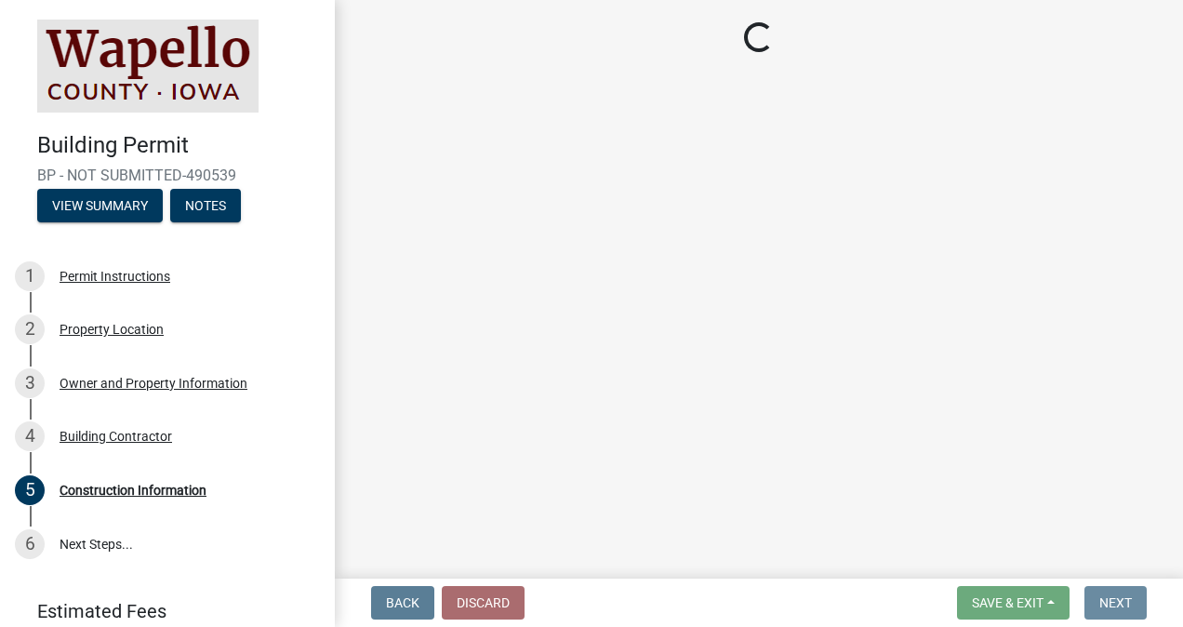
scroll to position [0, 0]
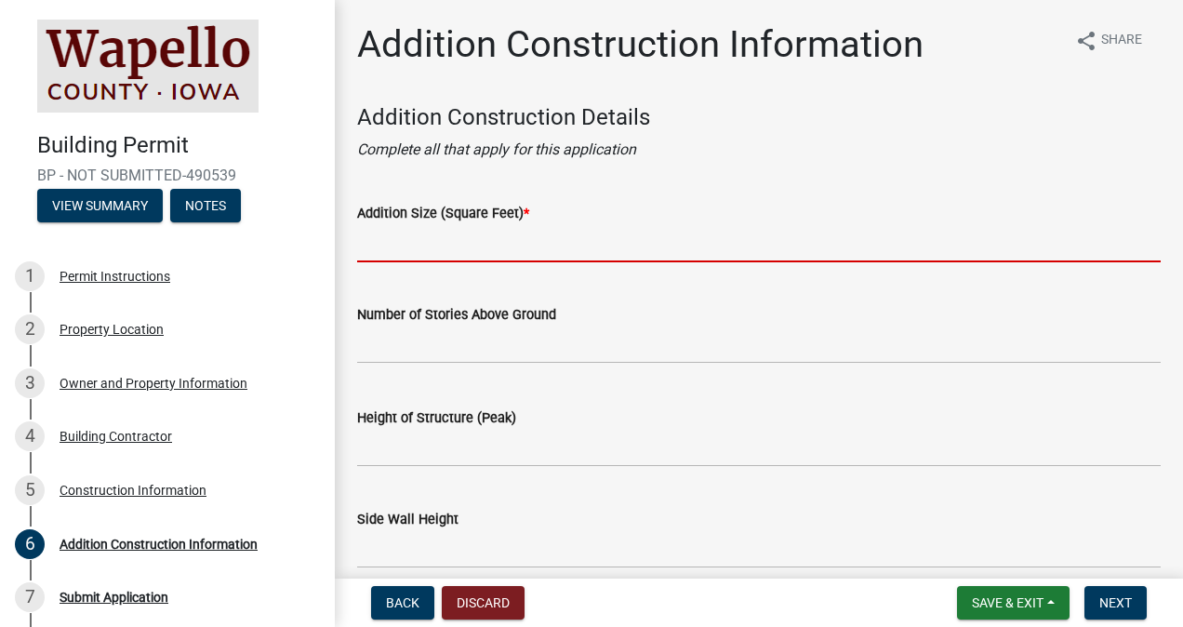
click at [663, 239] on input "Addition Size (Square Feet) *" at bounding box center [758, 243] width 803 height 38
click at [610, 258] on input "Addition Size (Square Feet) *" at bounding box center [758, 243] width 803 height 38
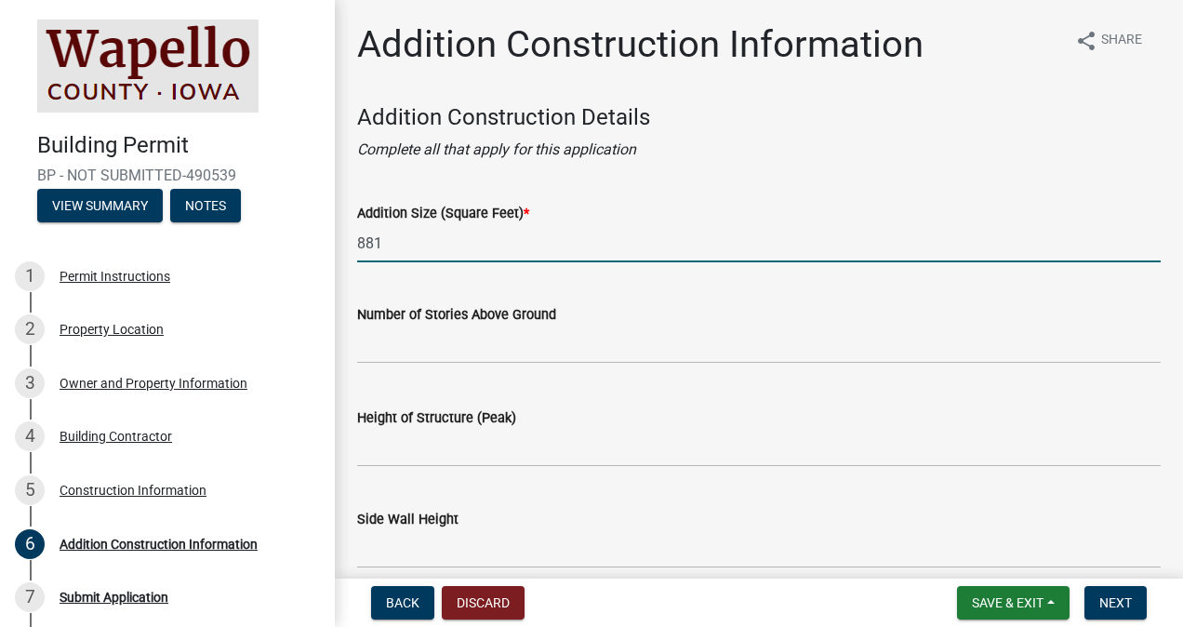
type input "881"
click at [573, 355] on input "text" at bounding box center [758, 344] width 803 height 38
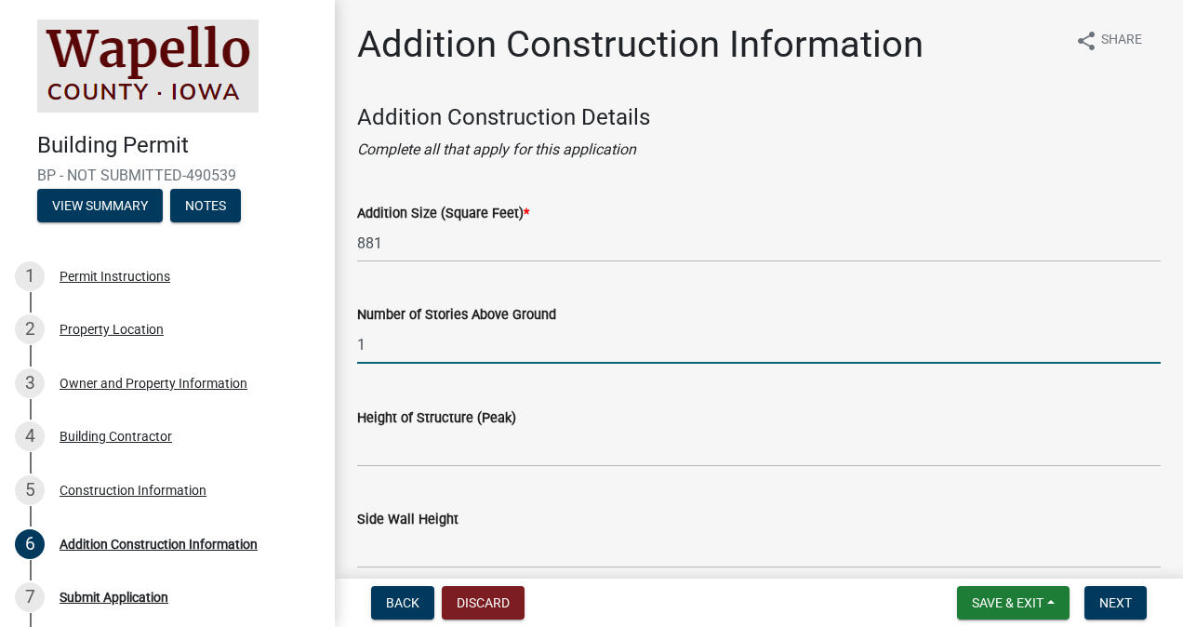
scroll to position [186, 0]
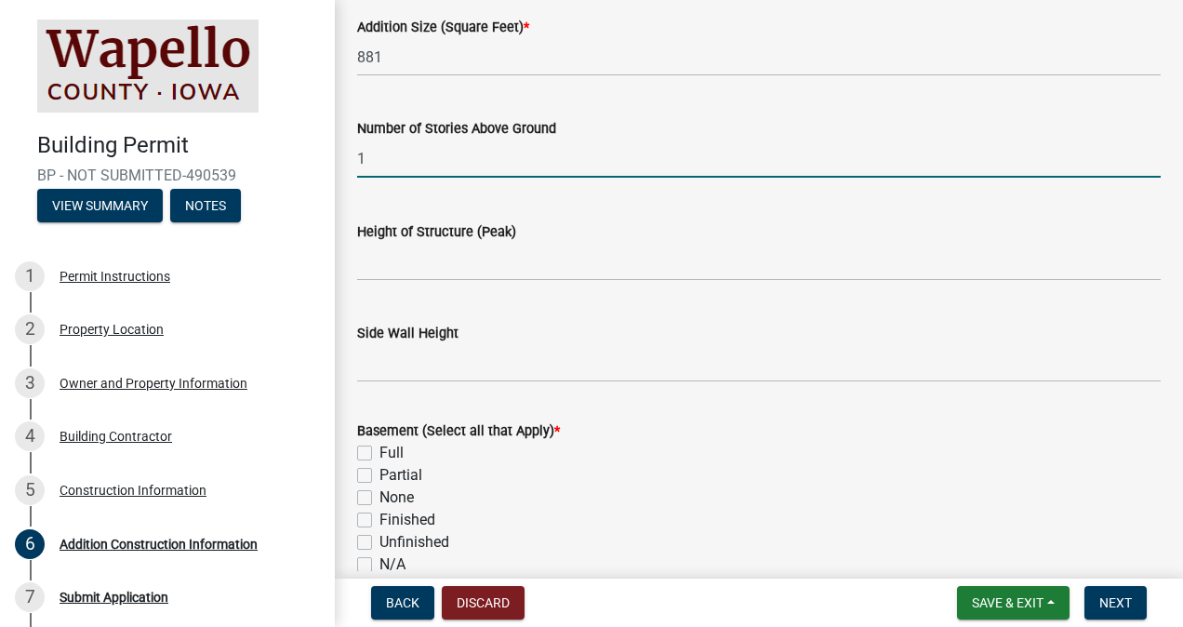
type input "1"
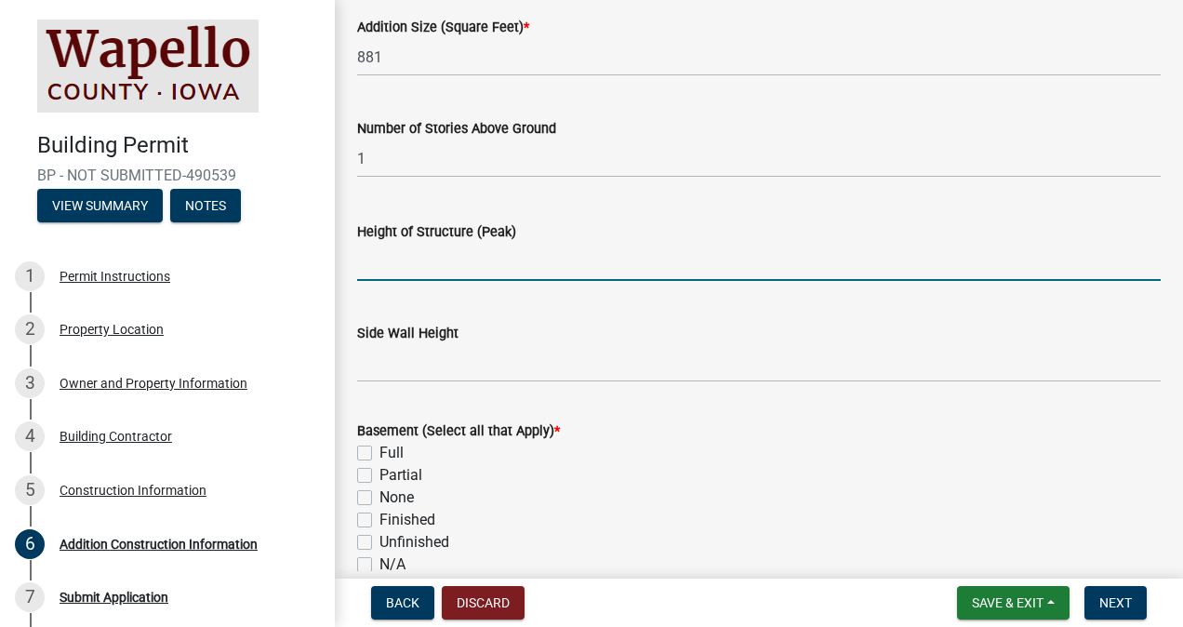
click at [523, 253] on input "Height of Structure (Peak)" at bounding box center [758, 262] width 803 height 38
click at [379, 454] on label "Full" at bounding box center [391, 453] width 24 height 22
click at [379, 454] on input "Full" at bounding box center [385, 448] width 12 height 12
checkbox input "true"
checkbox input "false"
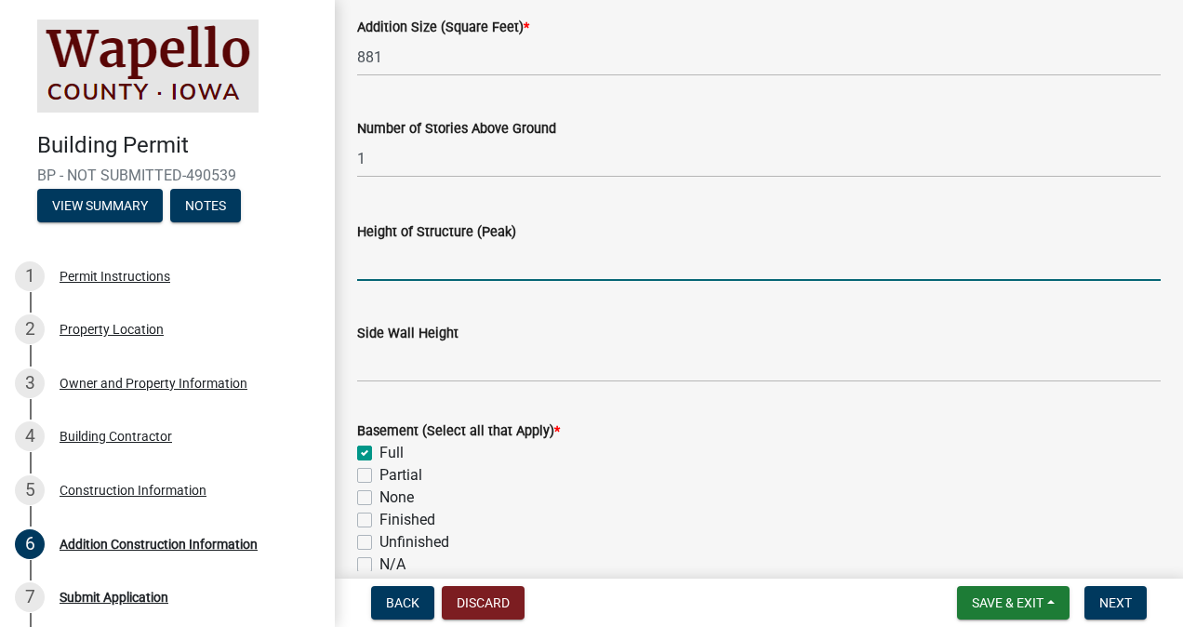
checkbox input "false"
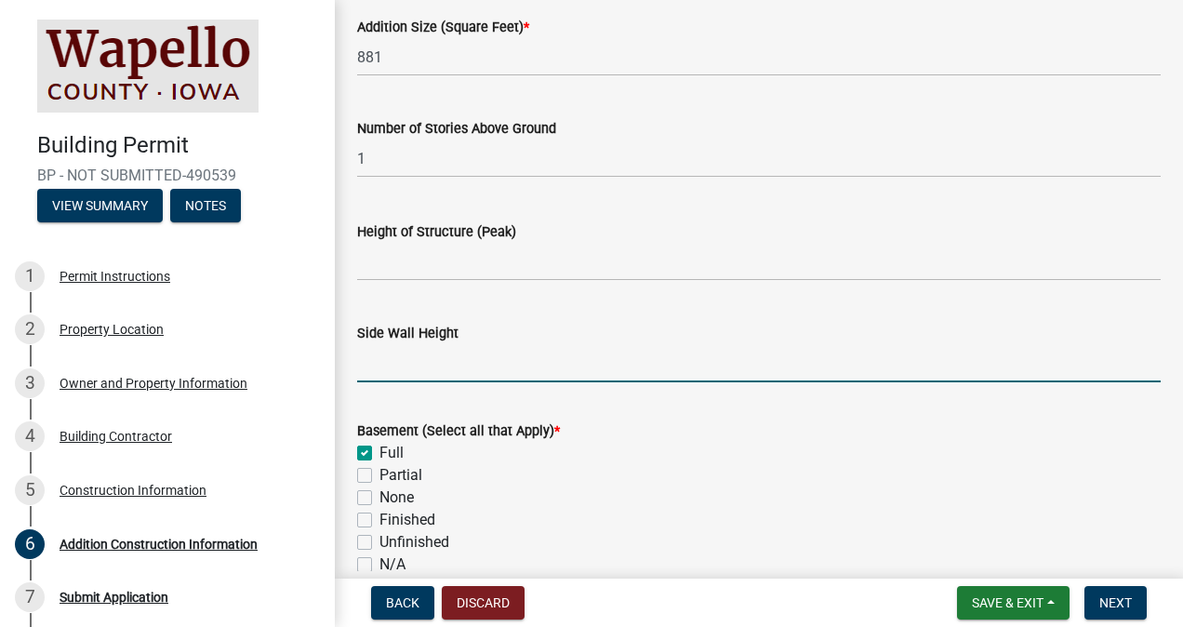
click at [400, 376] on input "Side Wall Height" at bounding box center [758, 363] width 803 height 38
type input "12'"
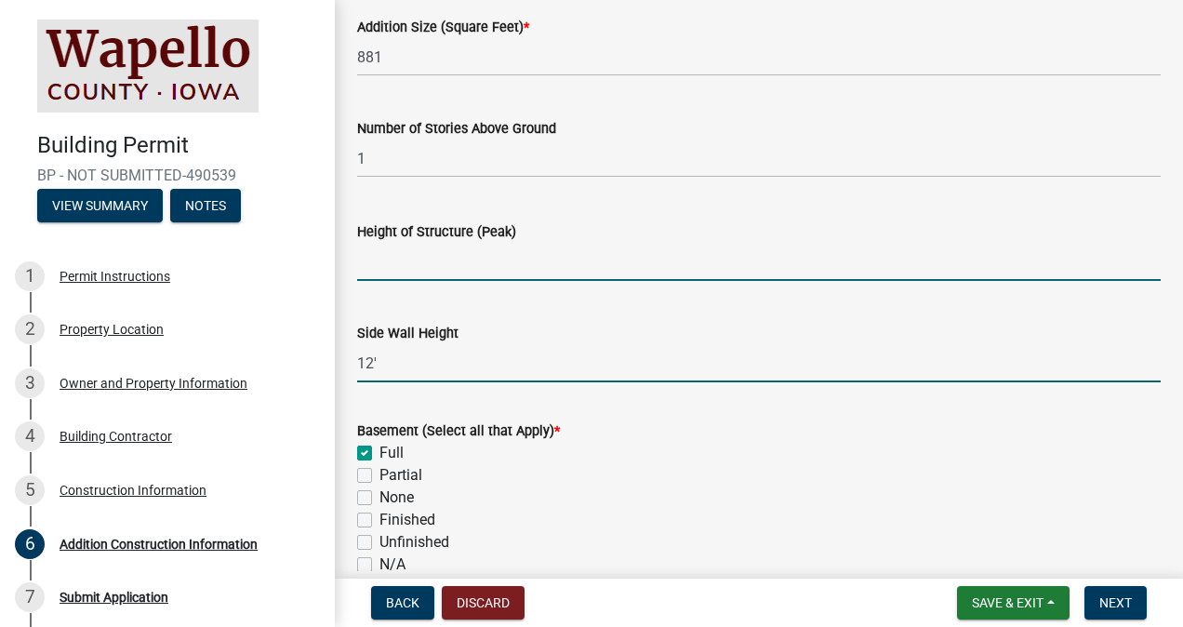
click at [401, 271] on input "Height of Structure (Peak)" at bounding box center [758, 262] width 803 height 38
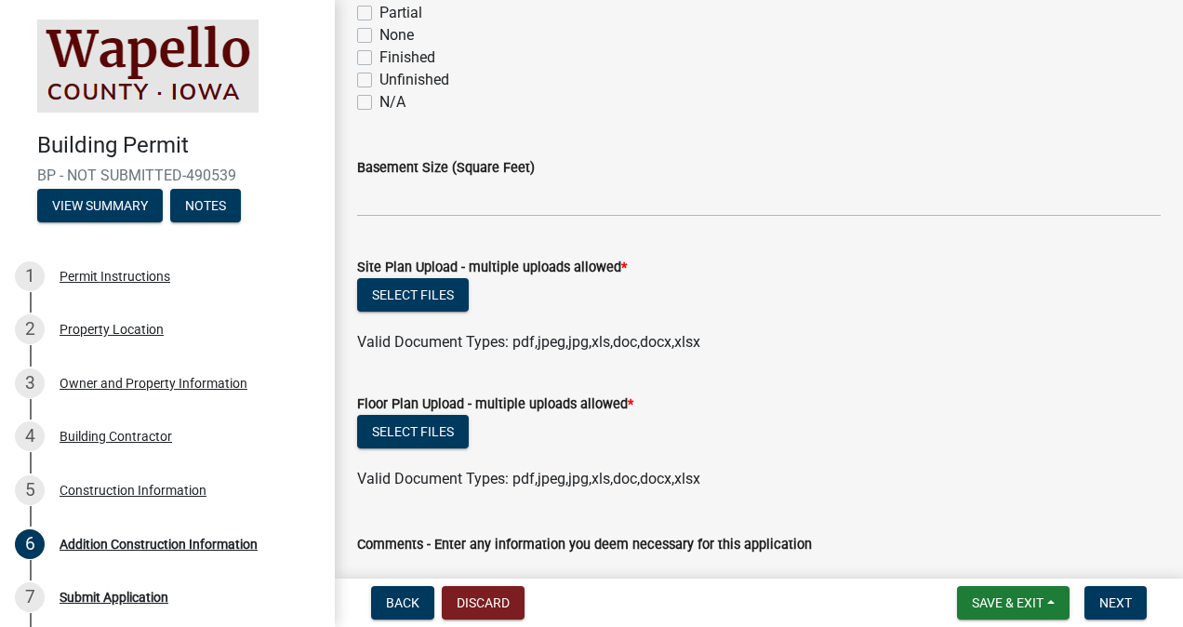
scroll to position [651, 0]
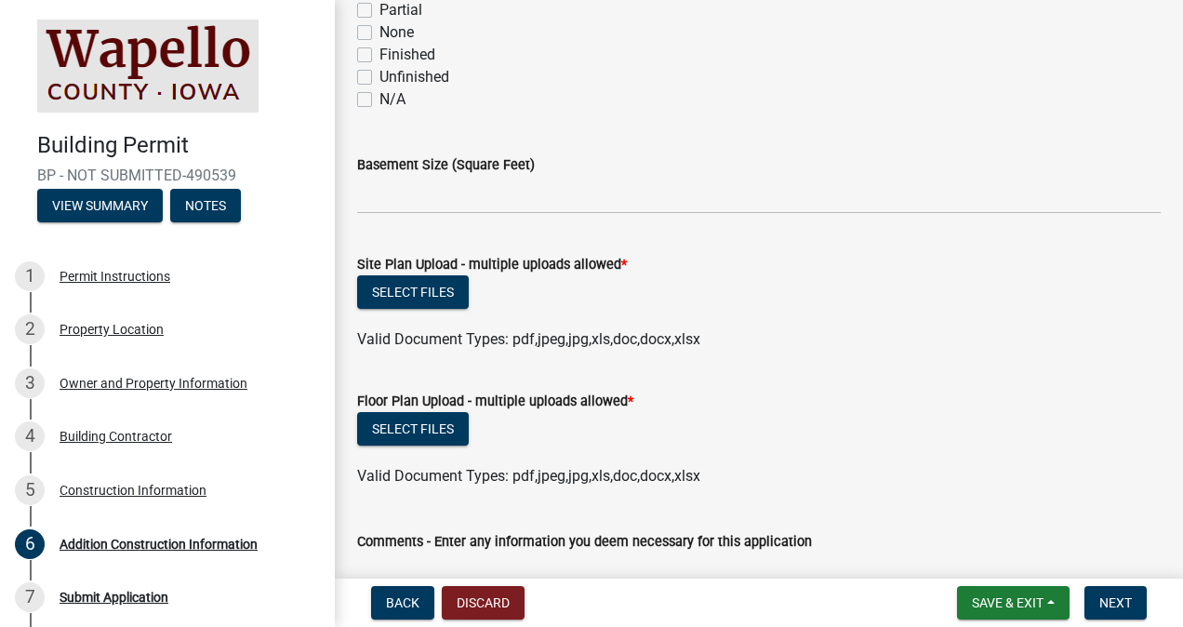
type input "15'"
click at [523, 193] on input "text" at bounding box center [758, 195] width 803 height 38
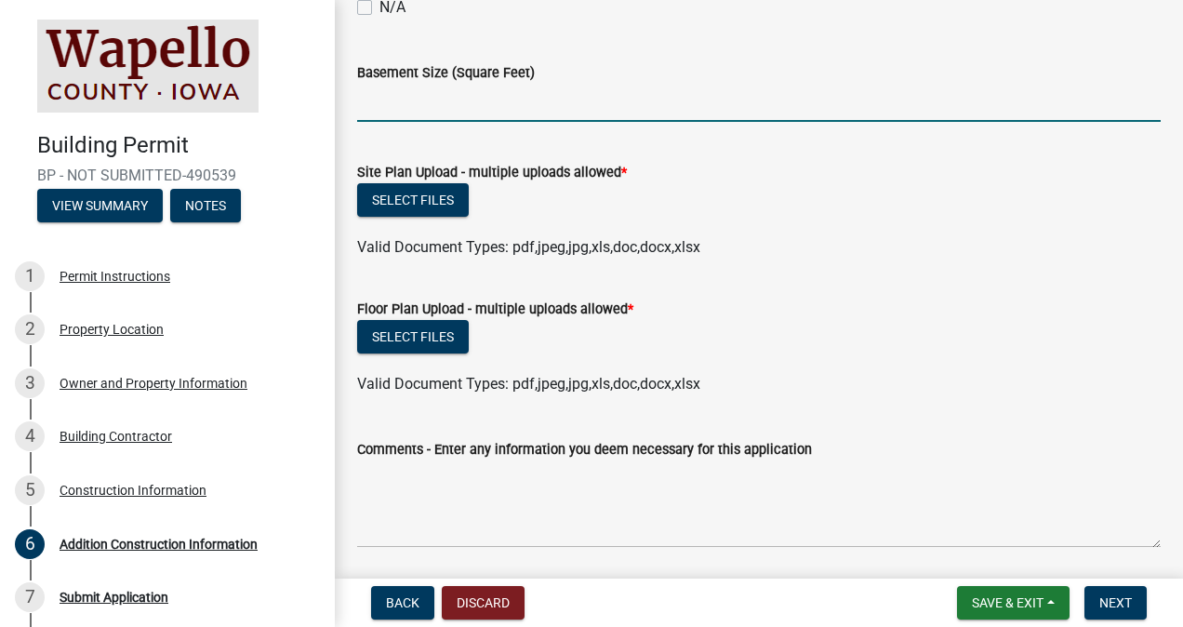
scroll to position [714, 0]
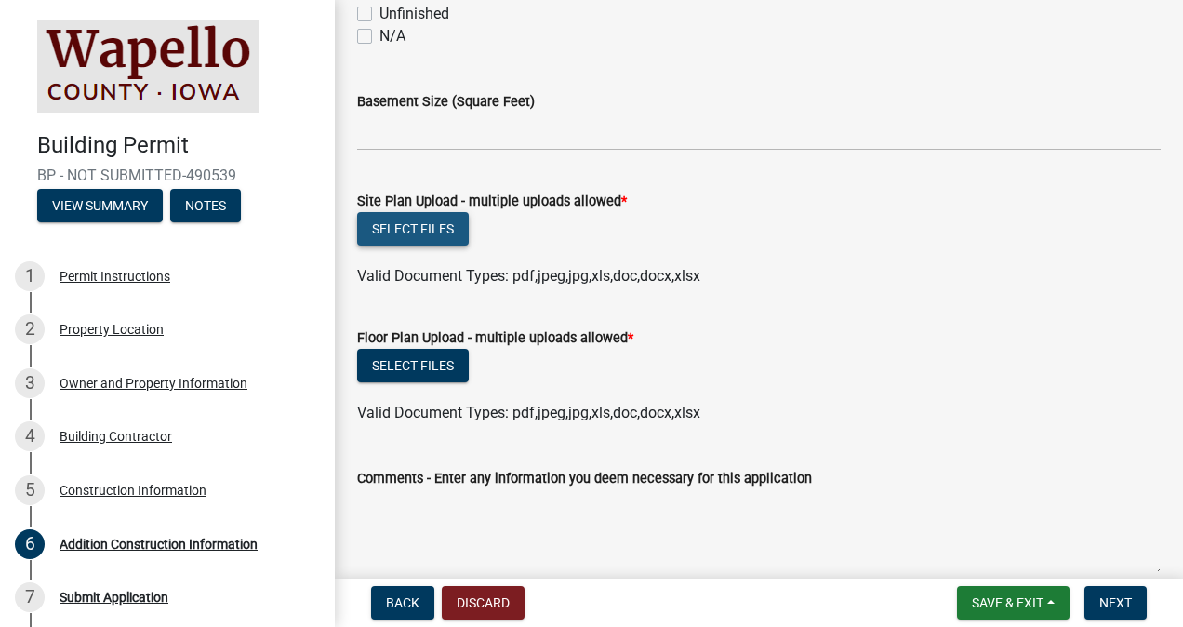
click at [399, 223] on button "Select files" at bounding box center [413, 228] width 112 height 33
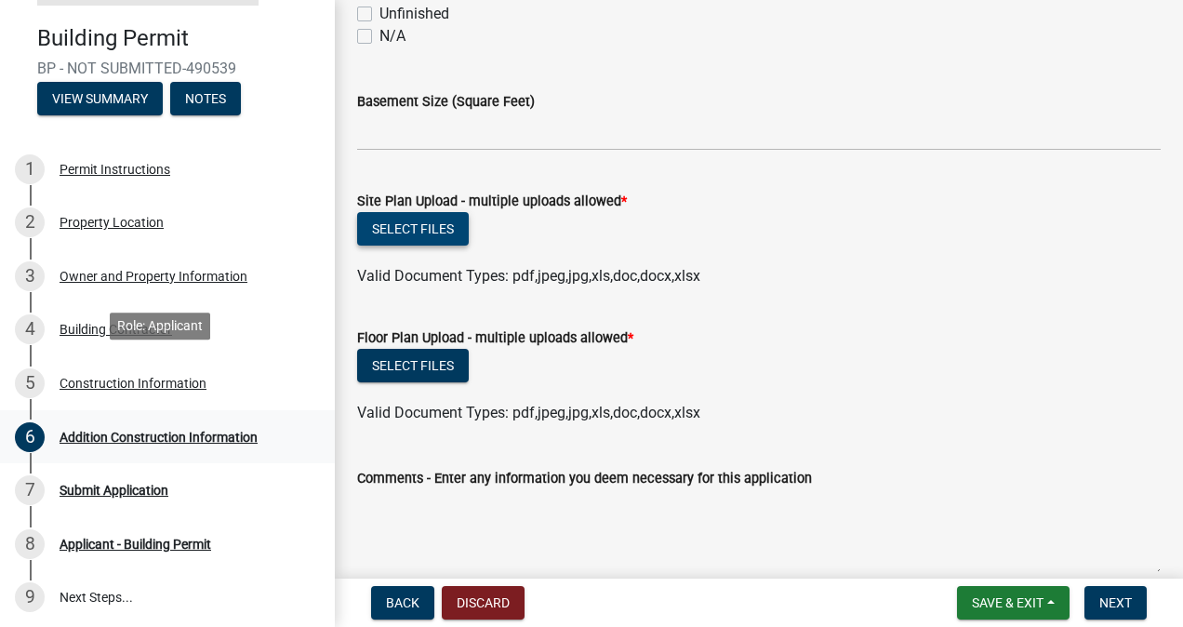
scroll to position [235, 0]
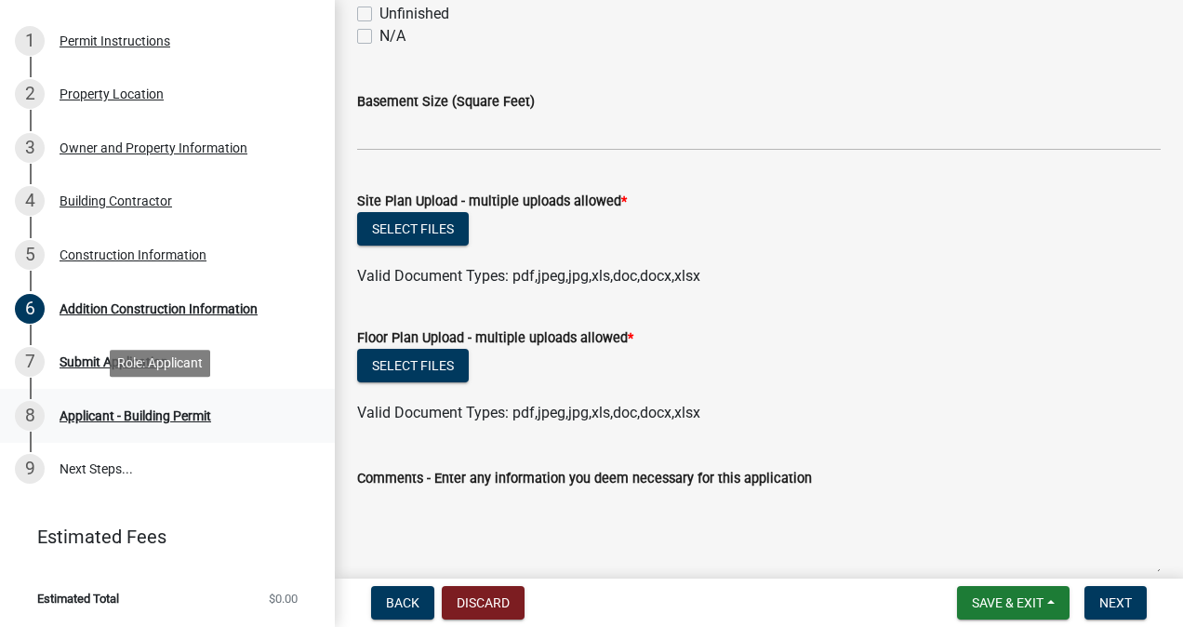
click at [155, 411] on div "Applicant - Building Permit" at bounding box center [135, 415] width 152 height 13
click at [99, 364] on div "Submit Application" at bounding box center [113, 361] width 109 height 13
click at [415, 227] on button "Select files" at bounding box center [413, 228] width 112 height 33
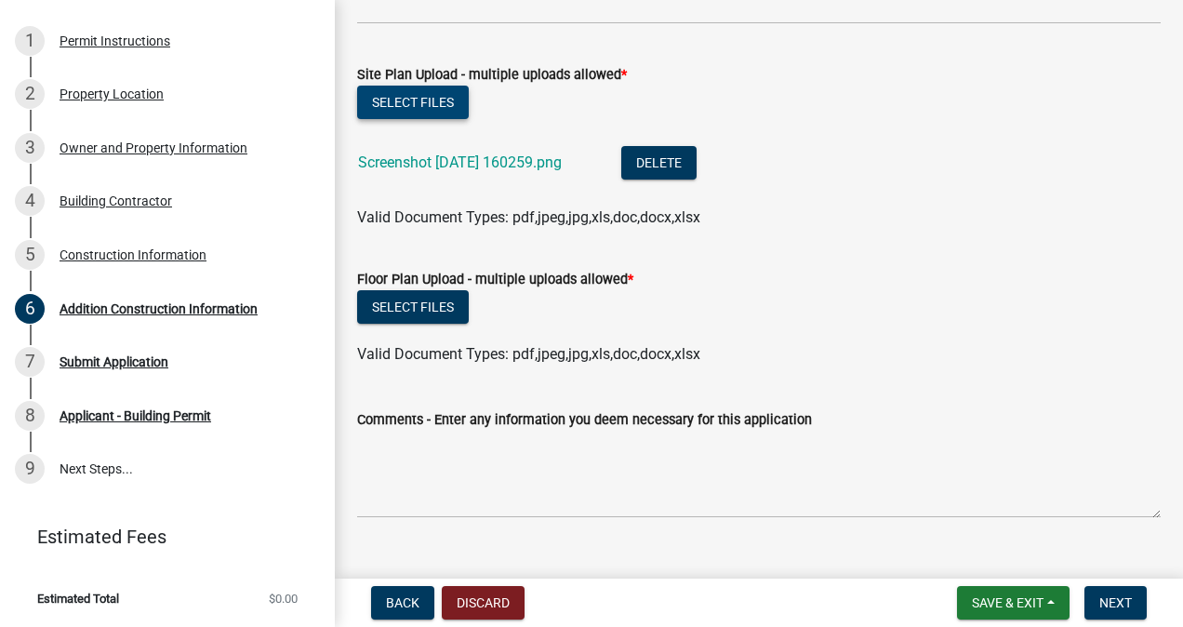
scroll to position [874, 0]
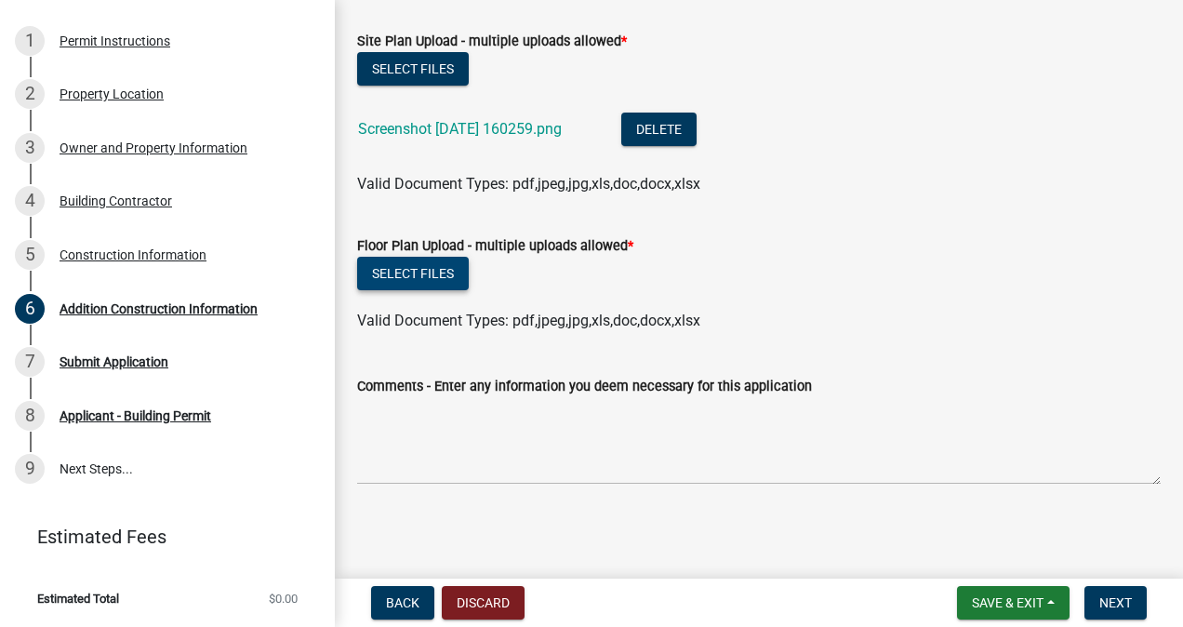
click at [416, 270] on button "Select files" at bounding box center [413, 273] width 112 height 33
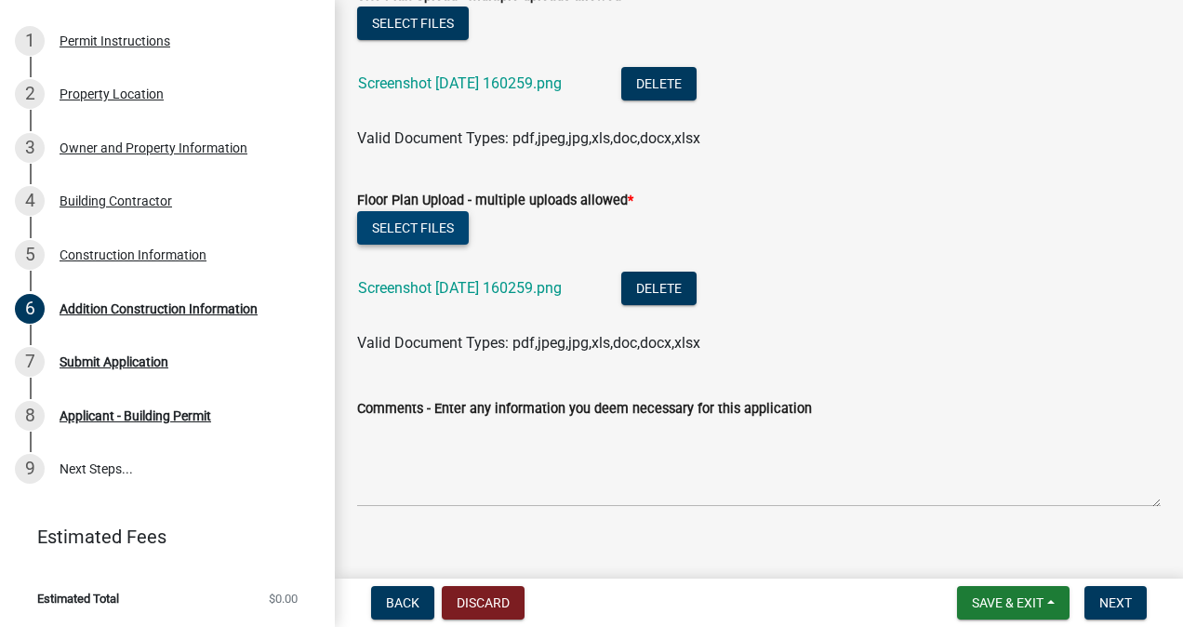
scroll to position [943, 0]
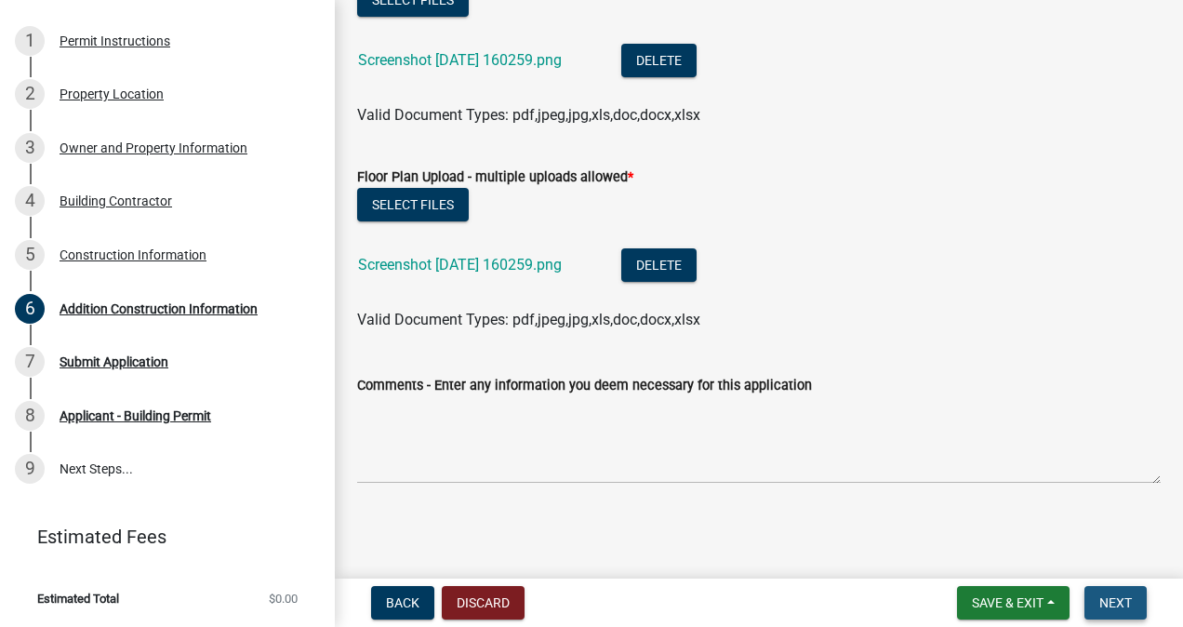
click at [1112, 607] on span "Next" at bounding box center [1115, 602] width 33 height 15
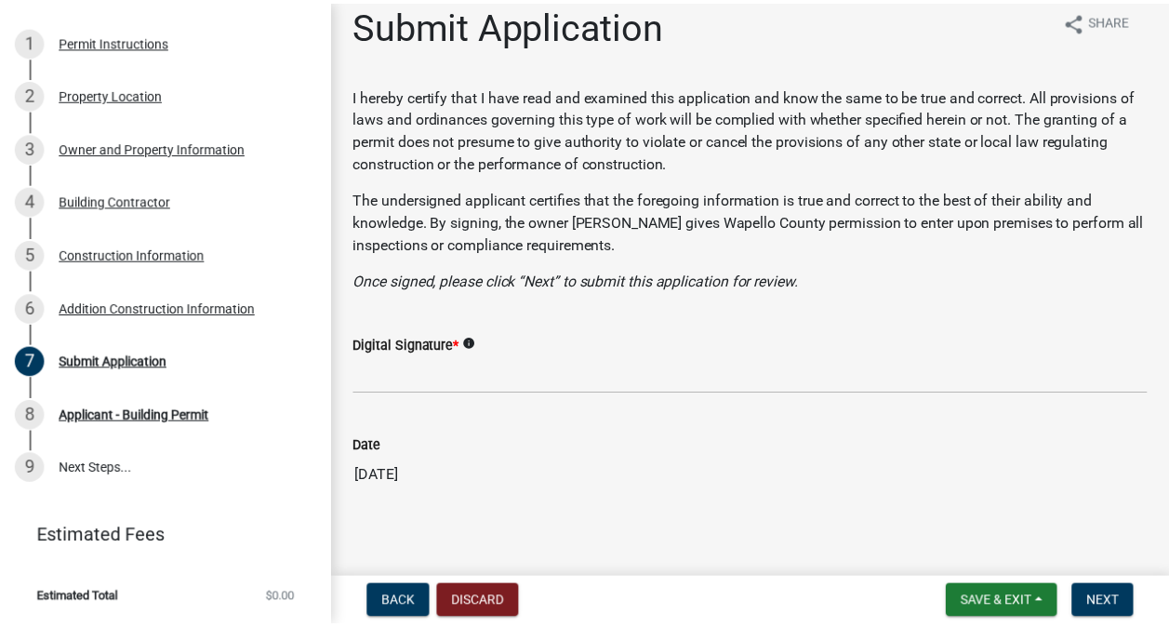
scroll to position [30, 0]
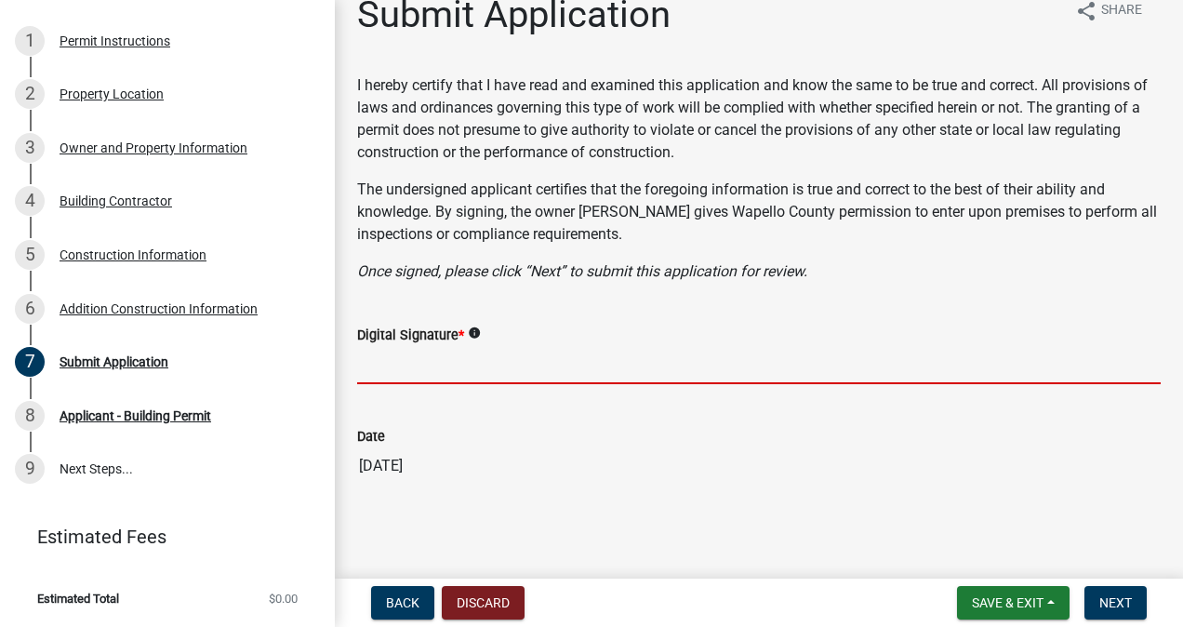
click at [391, 360] on input "Digital Signature *" at bounding box center [758, 365] width 803 height 38
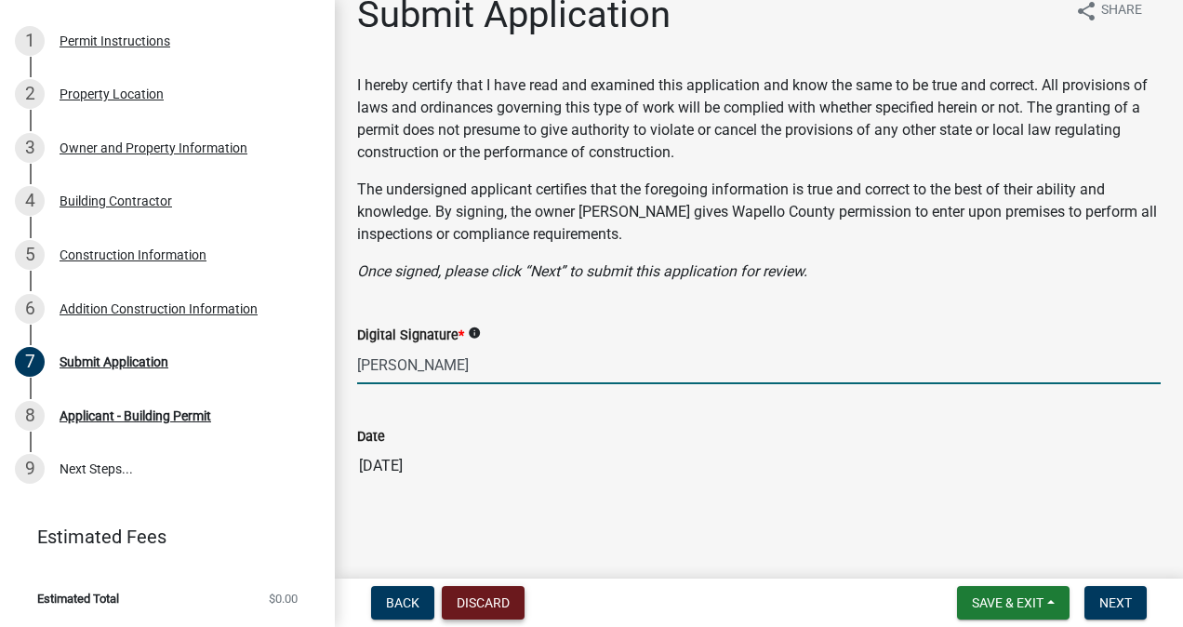
type input "Christopher O'Sullivan"
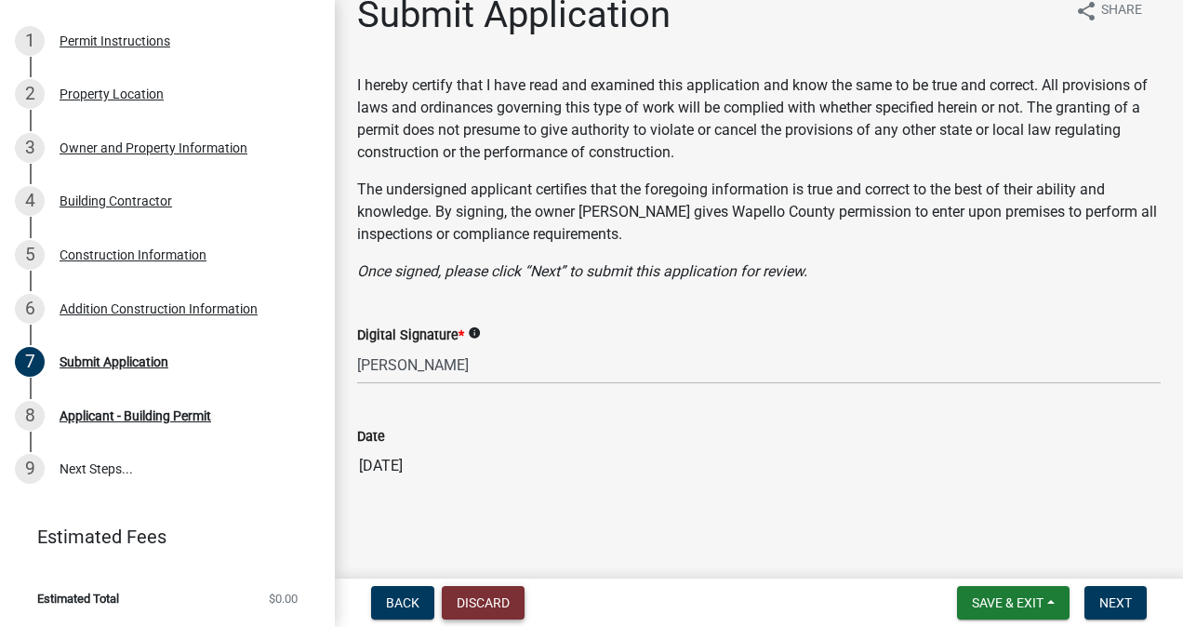
click at [482, 589] on button "Discard" at bounding box center [483, 602] width 83 height 33
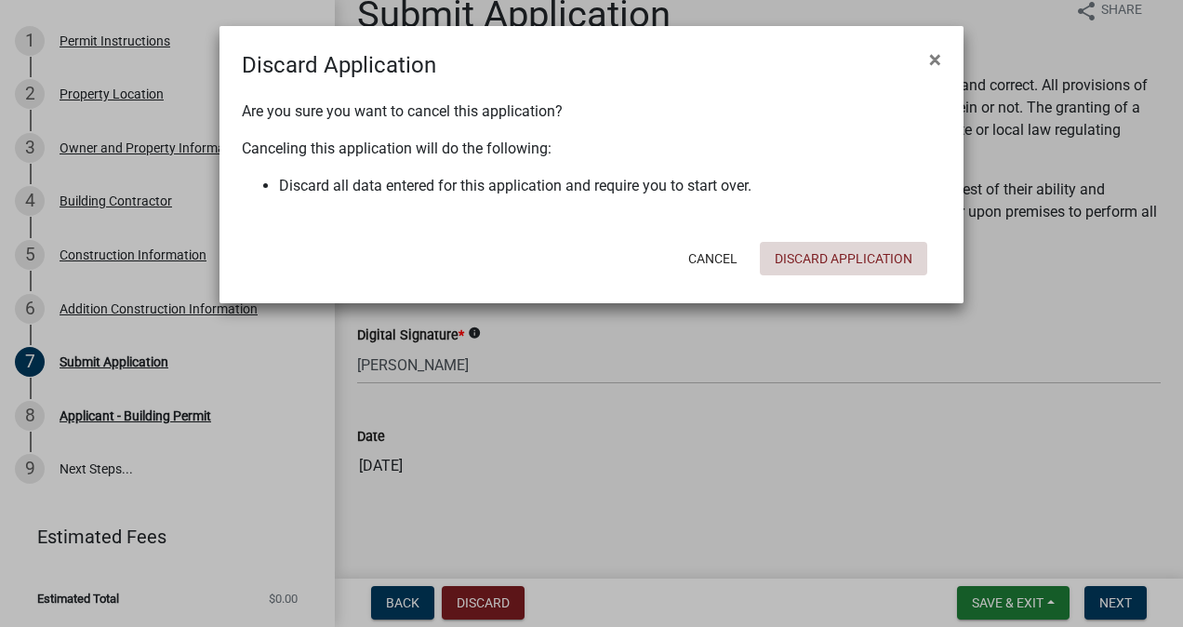
click at [861, 251] on button "Discard Application" at bounding box center [843, 258] width 167 height 33
